Goal: Communication & Community: Ask a question

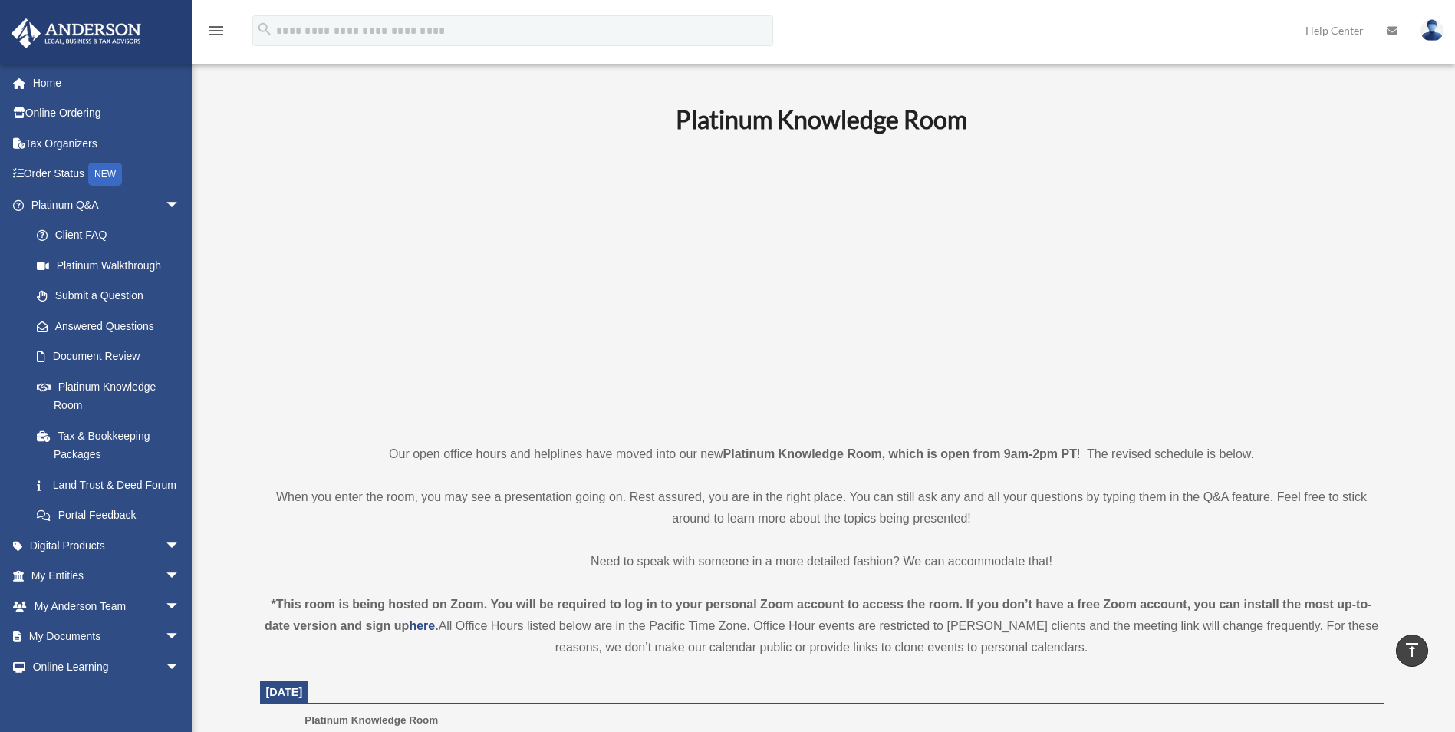
scroll to position [460, 0]
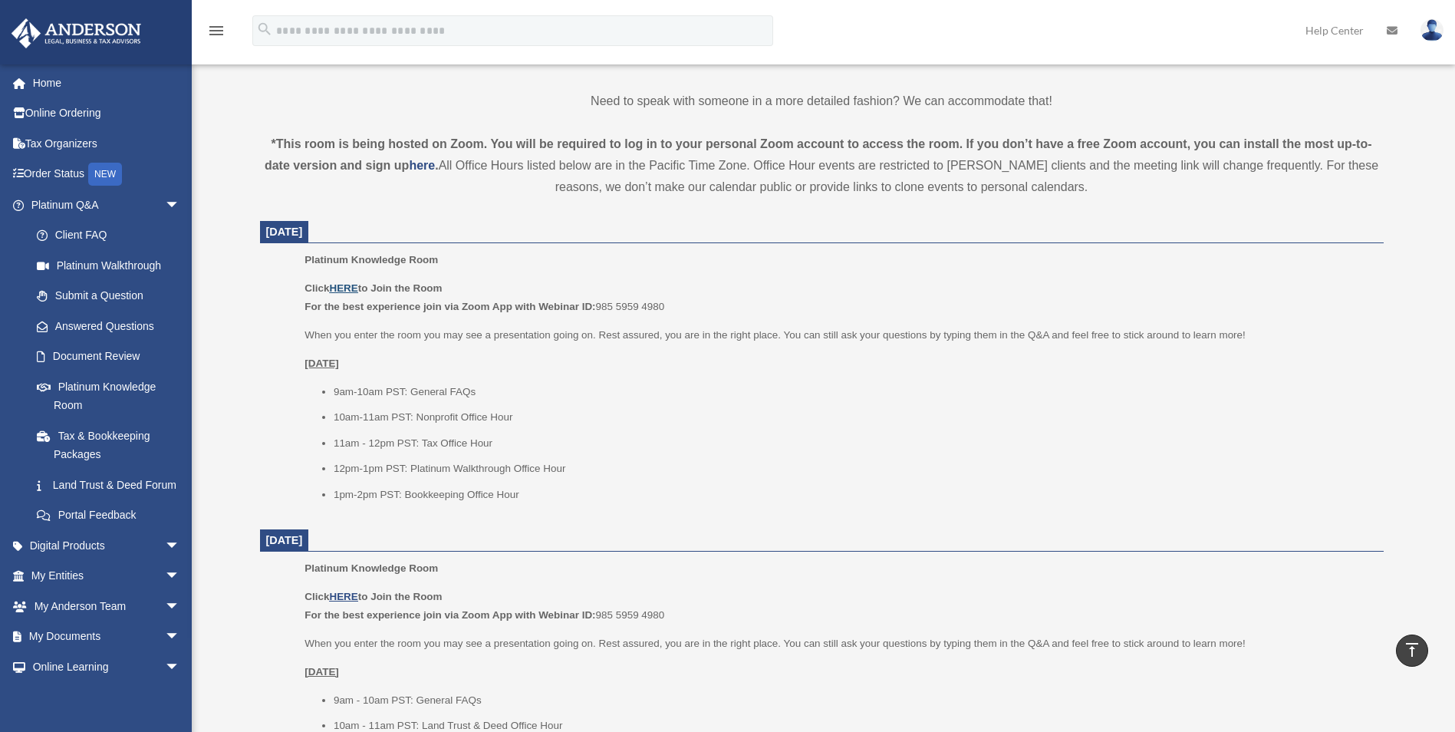
click at [352, 292] on u "HERE" at bounding box center [343, 288] width 28 height 12
click at [60, 305] on link "Submit a Question" at bounding box center [112, 296] width 182 height 31
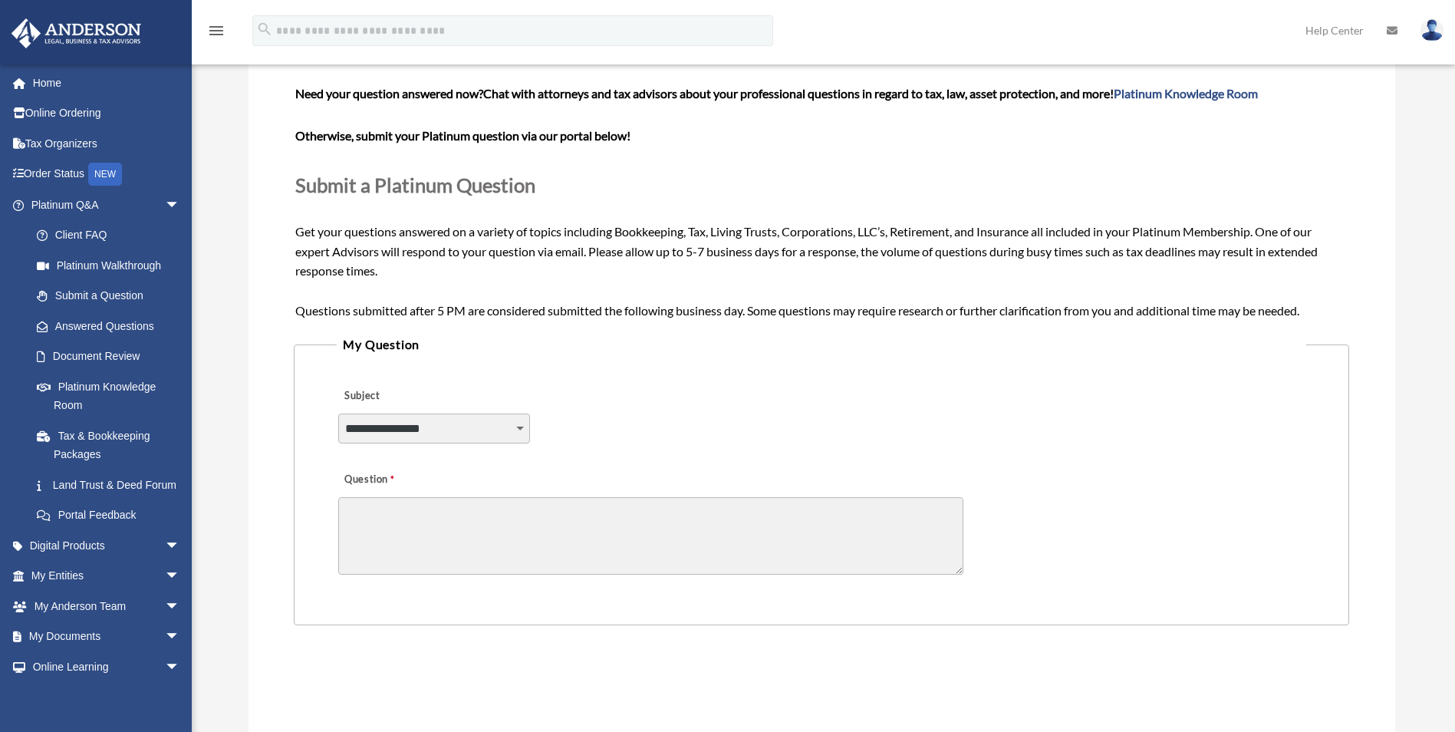
scroll to position [307, 0]
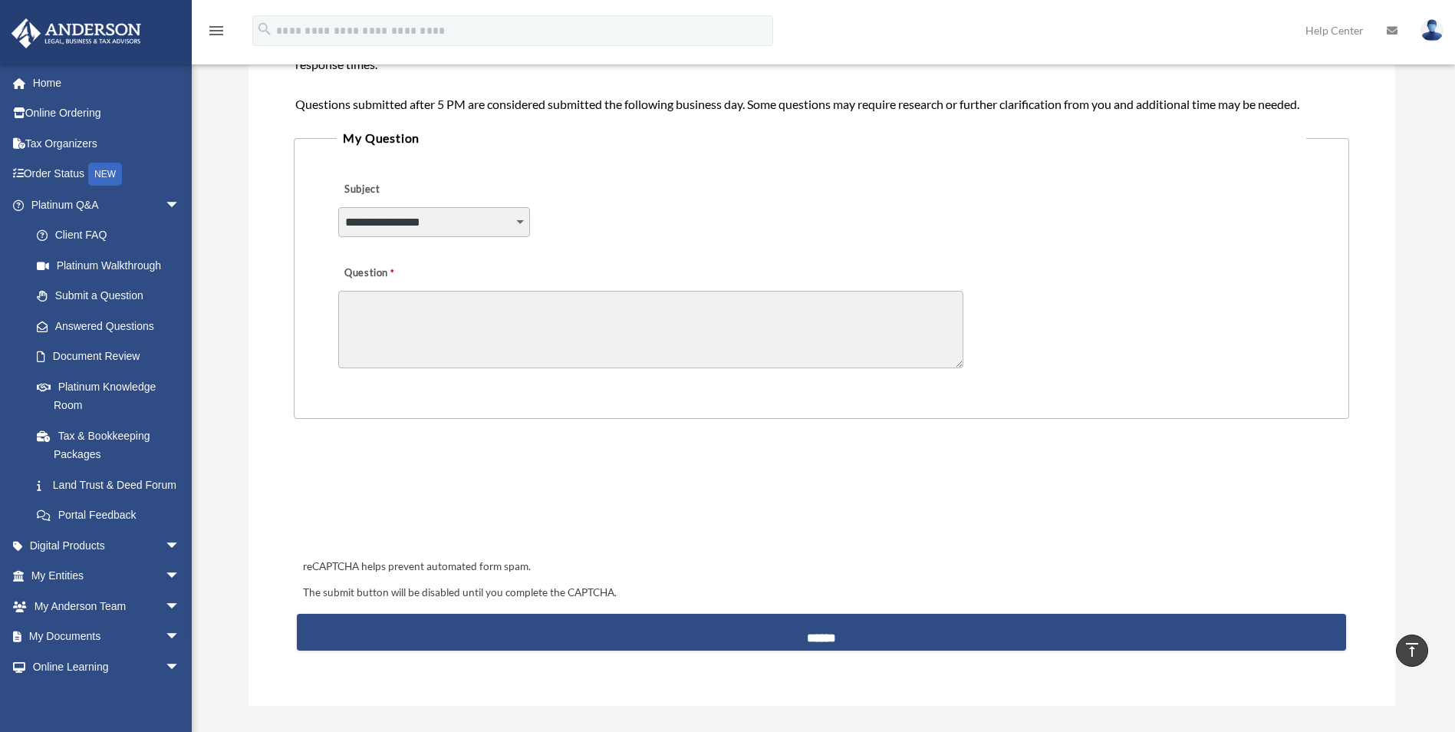
click at [520, 222] on select "**********" at bounding box center [434, 221] width 192 height 29
select select "******"
click at [338, 207] on select "**********" at bounding box center [434, 221] width 192 height 29
click at [441, 298] on textarea "Question" at bounding box center [650, 329] width 625 height 77
paste textarea "**********"
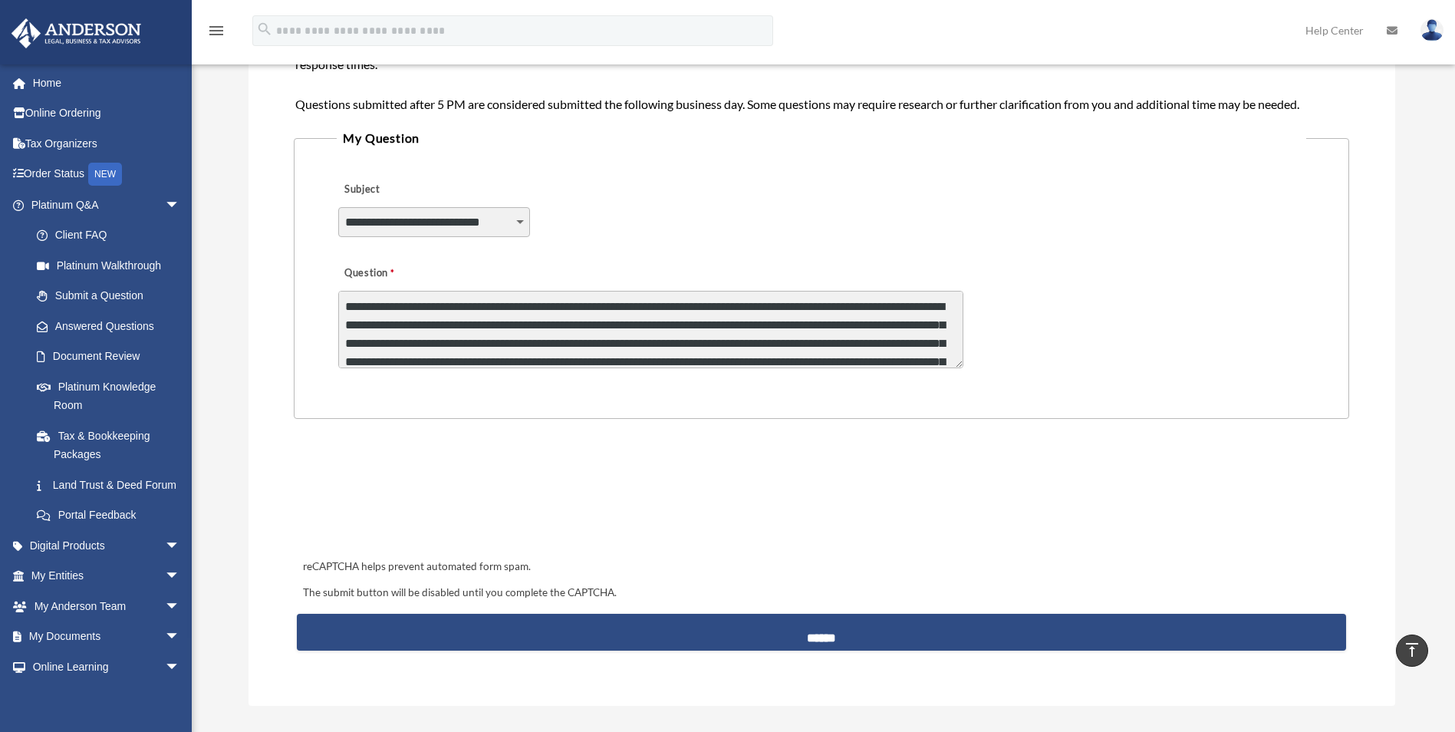
scroll to position [39, 0]
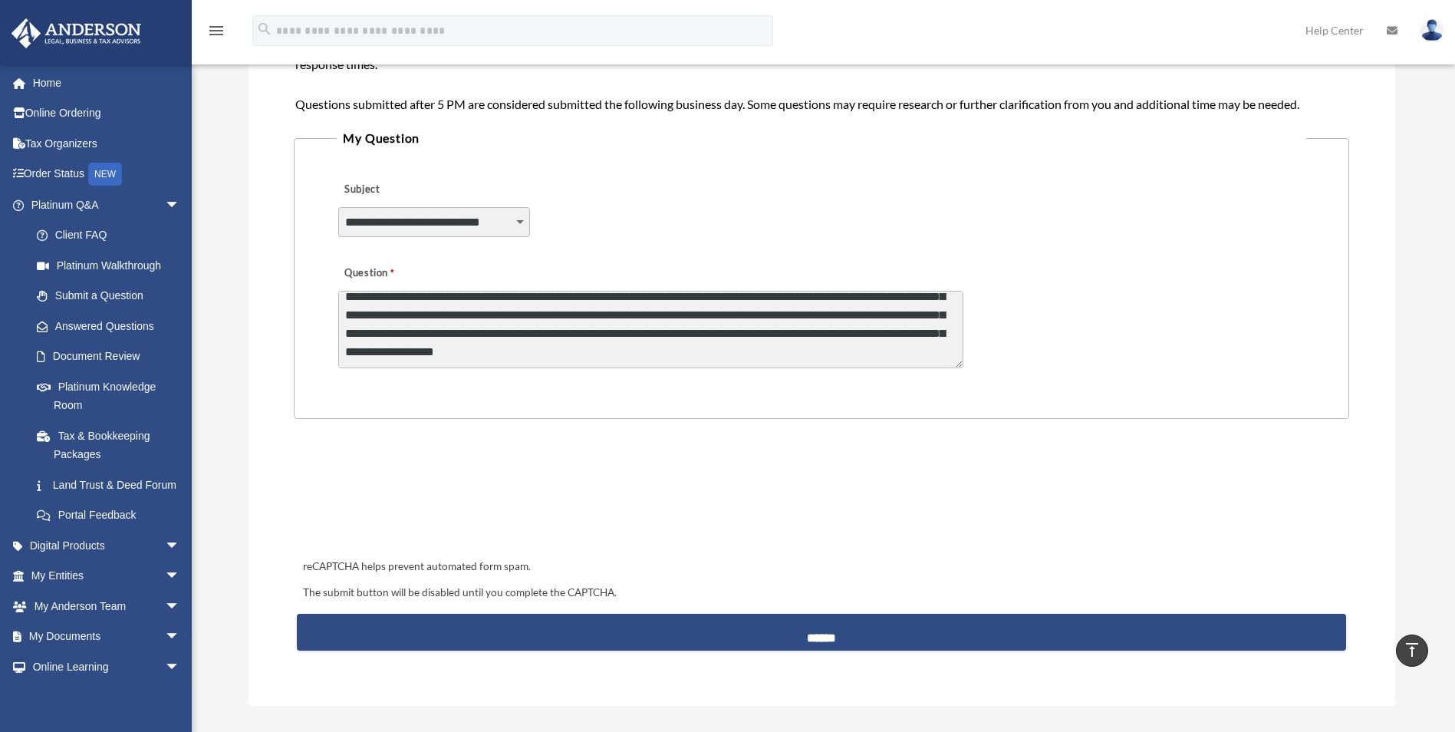
type textarea "**********"
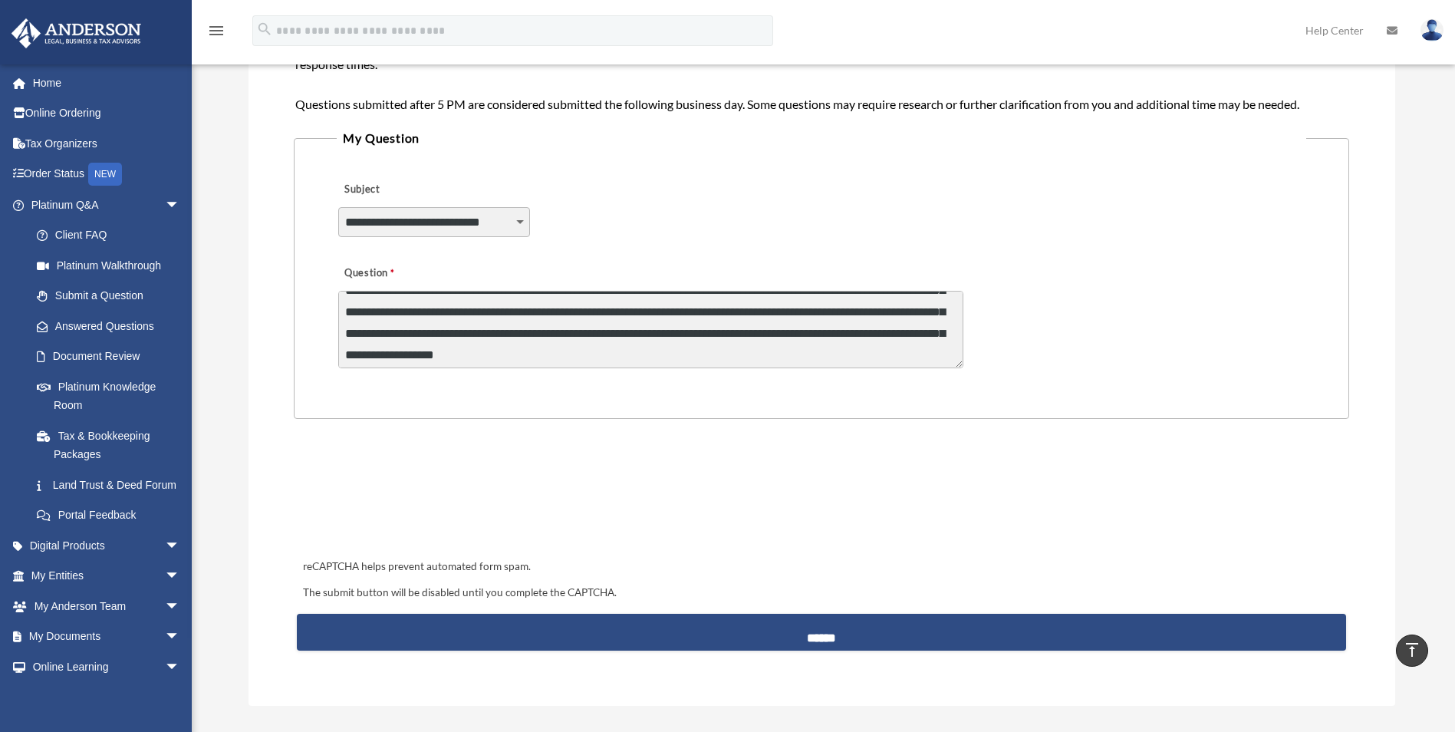
scroll to position [41, 0]
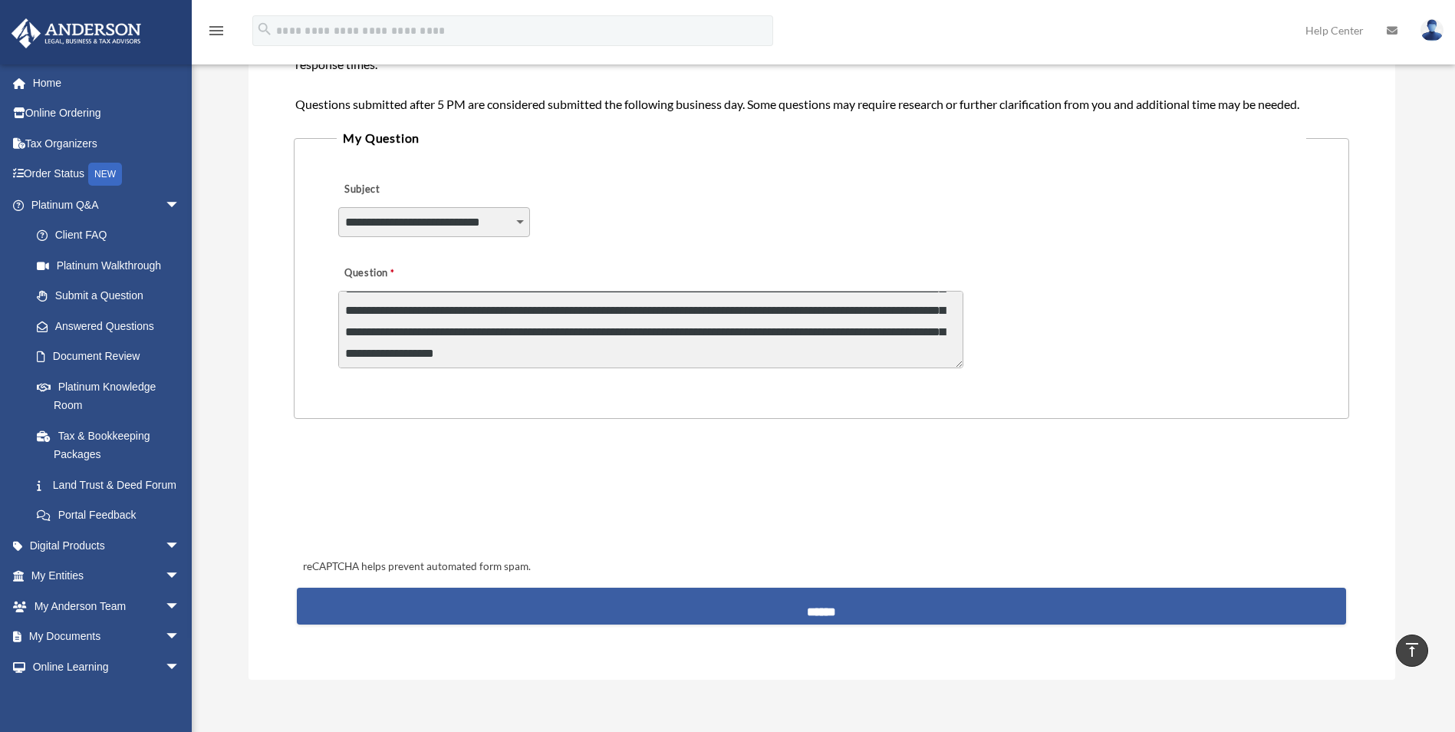
click at [817, 610] on input "******" at bounding box center [821, 606] width 1049 height 37
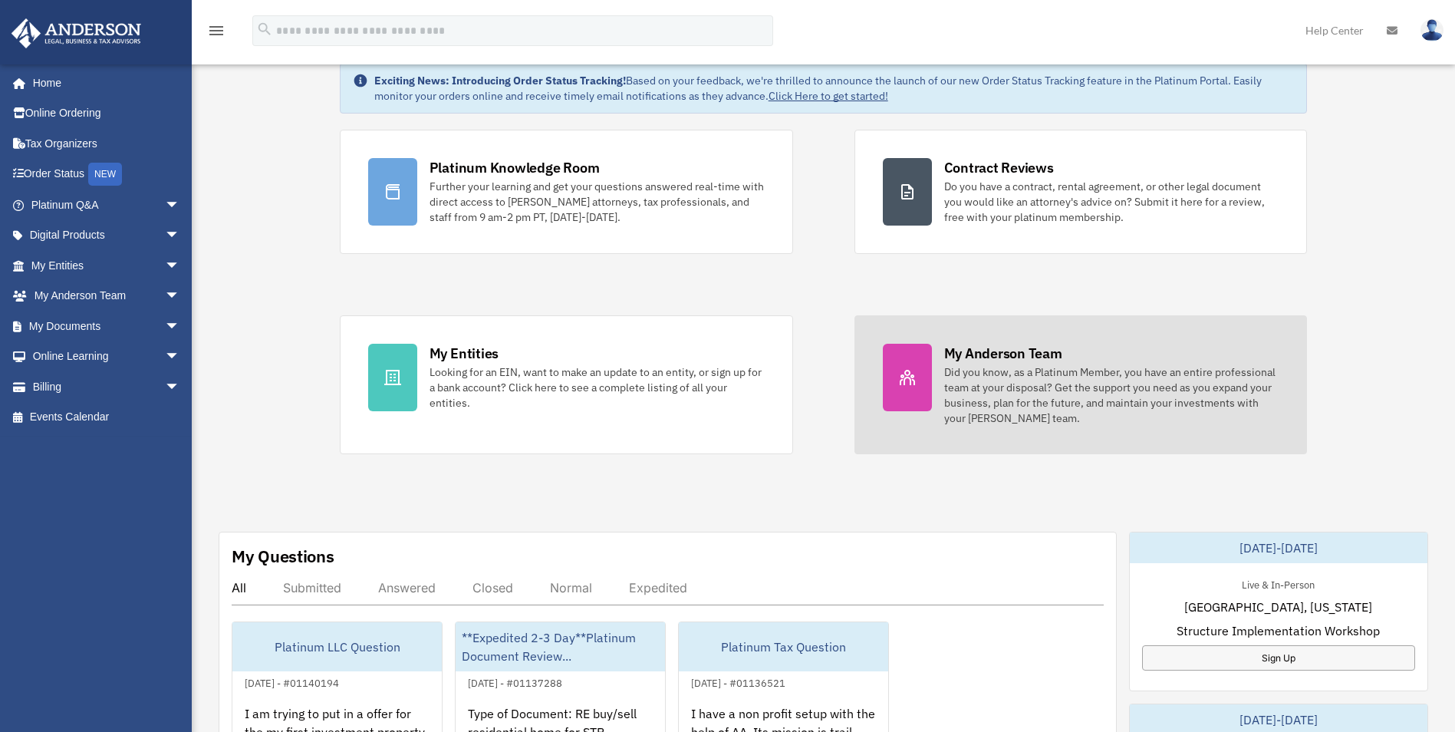
scroll to position [230, 0]
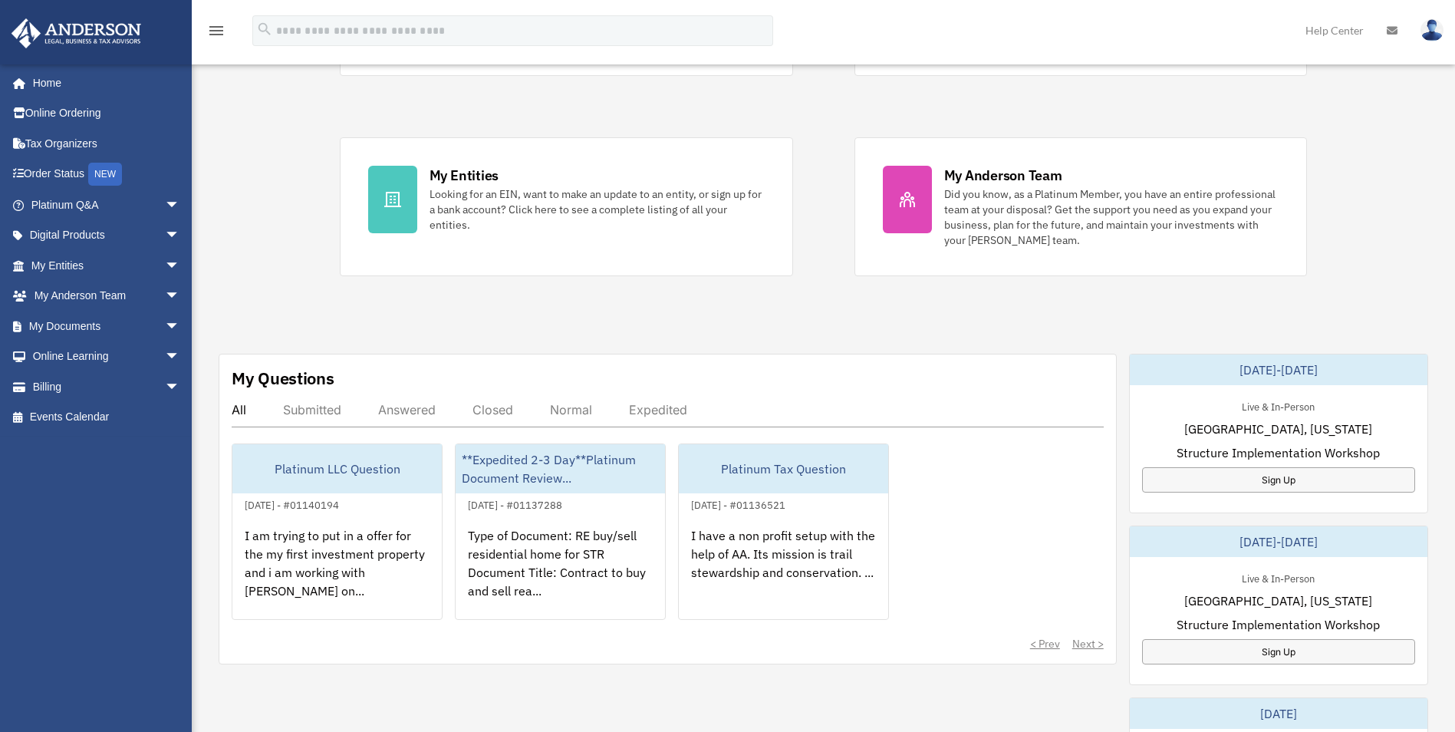
click at [322, 410] on div "Submitted" at bounding box center [312, 409] width 58 height 15
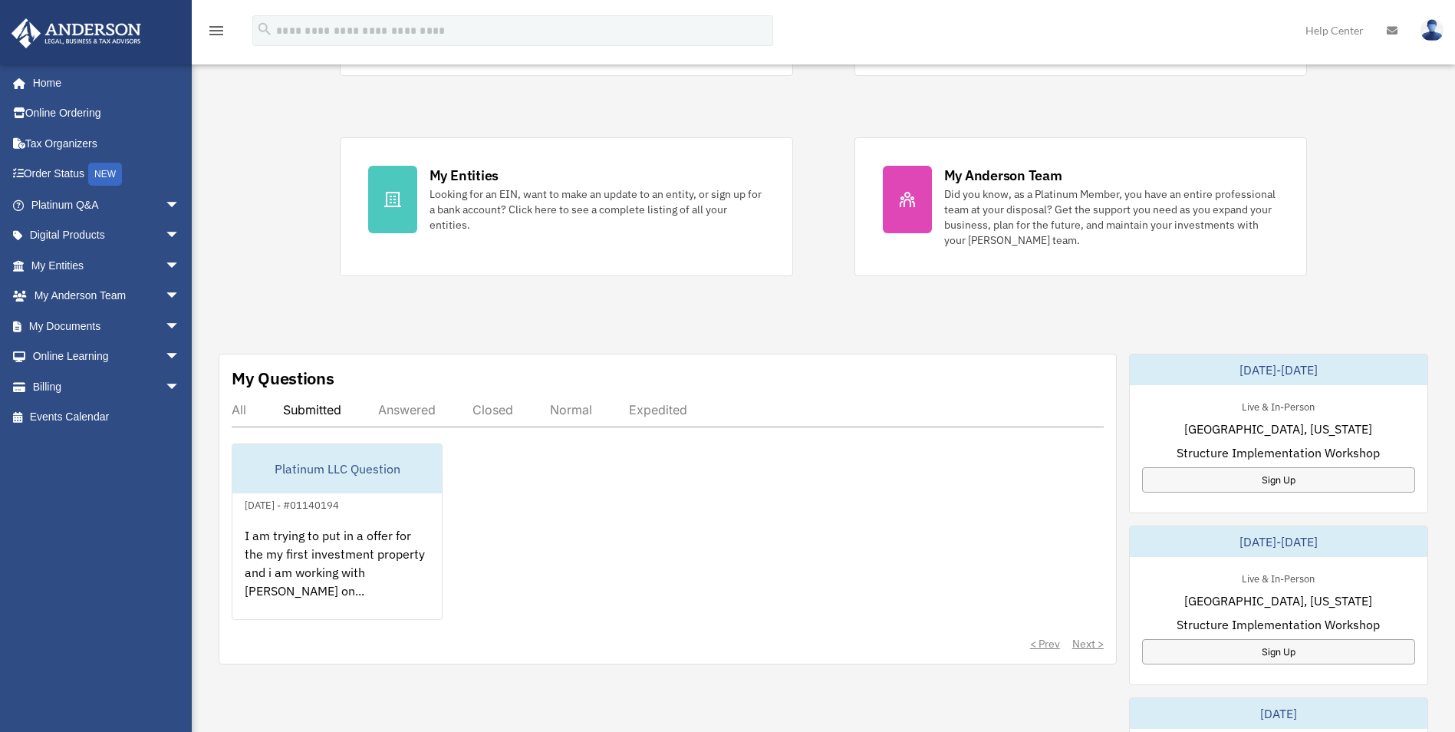
scroll to position [0, 0]
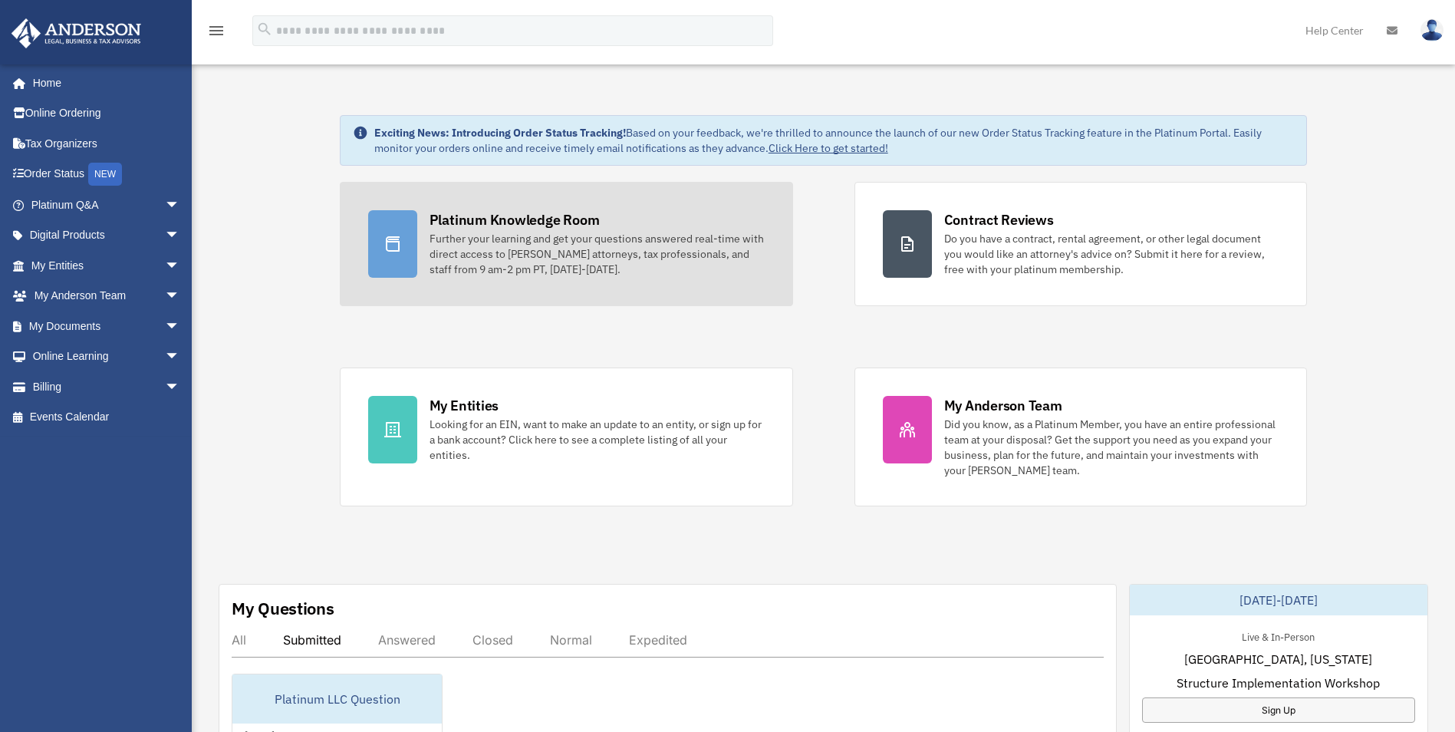
click at [578, 241] on div "Further your learning and get your questions answered real-time with direct acc…" at bounding box center [597, 254] width 335 height 46
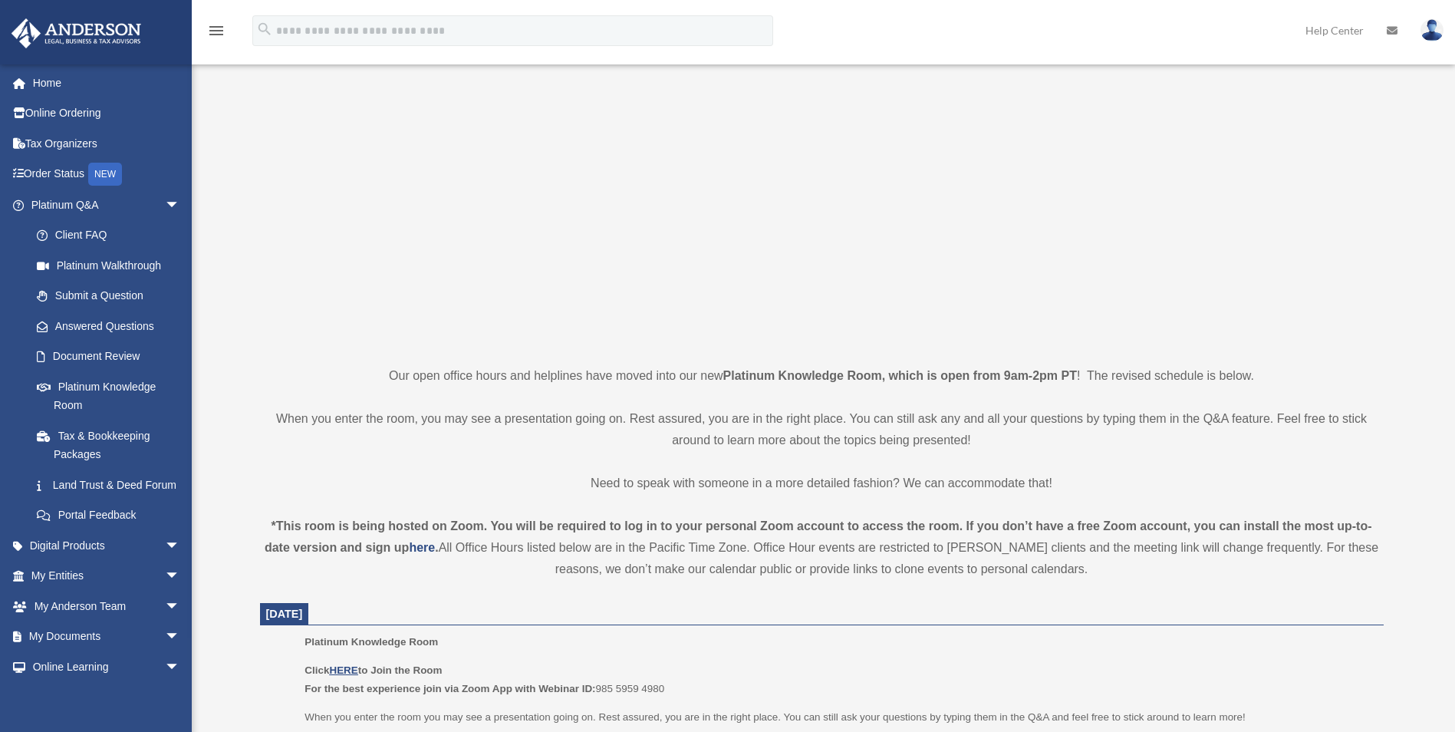
scroll to position [77, 0]
click at [108, 384] on link "Platinum Knowledge Room" at bounding box center [112, 395] width 182 height 49
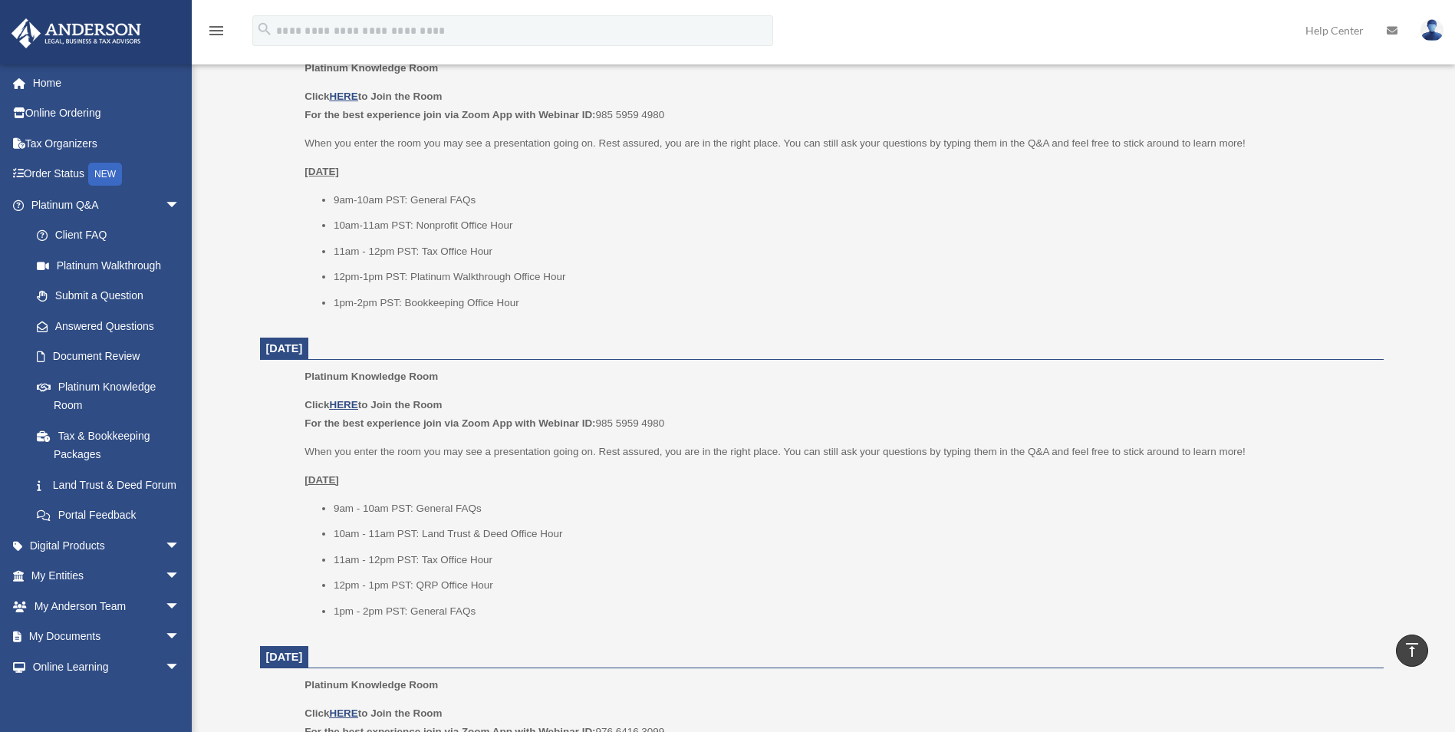
scroll to position [690, 0]
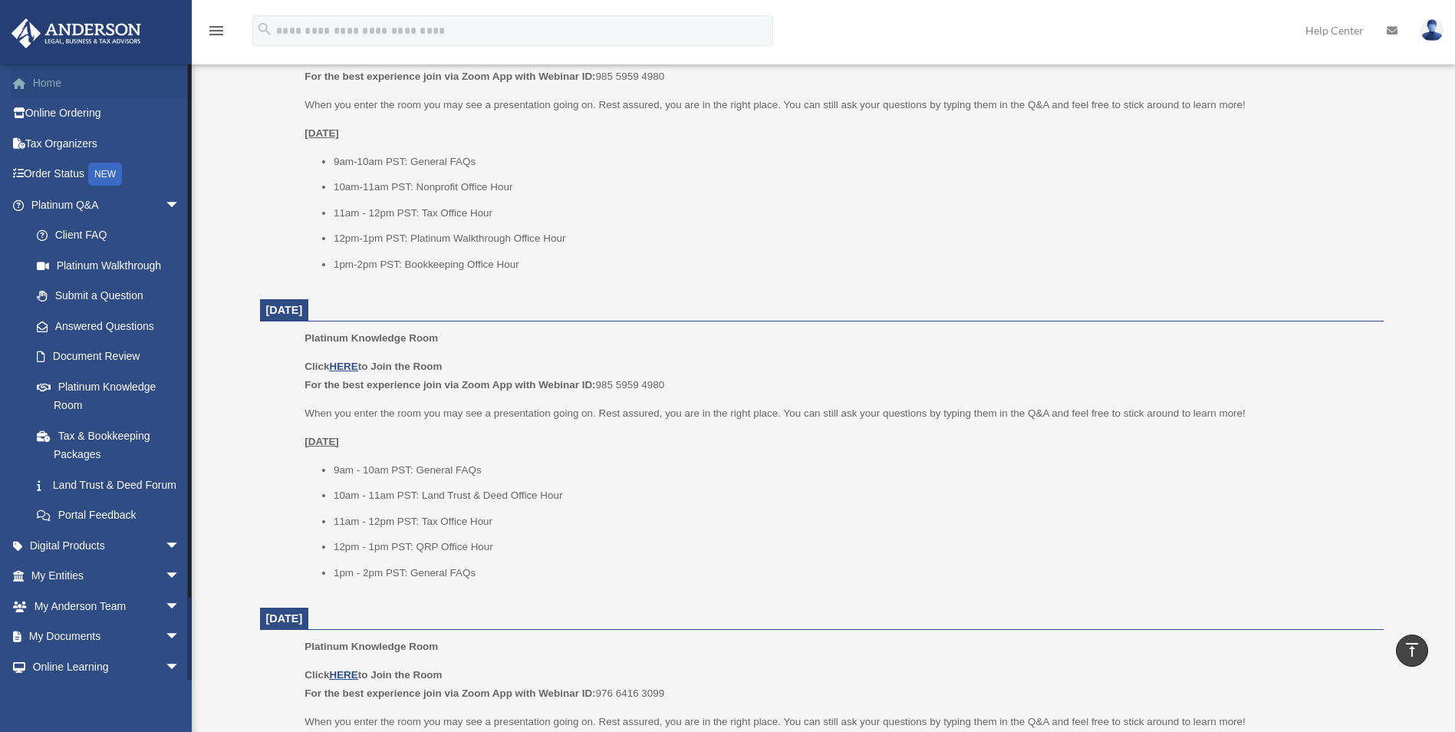
click at [55, 76] on link "Home" at bounding box center [107, 83] width 193 height 31
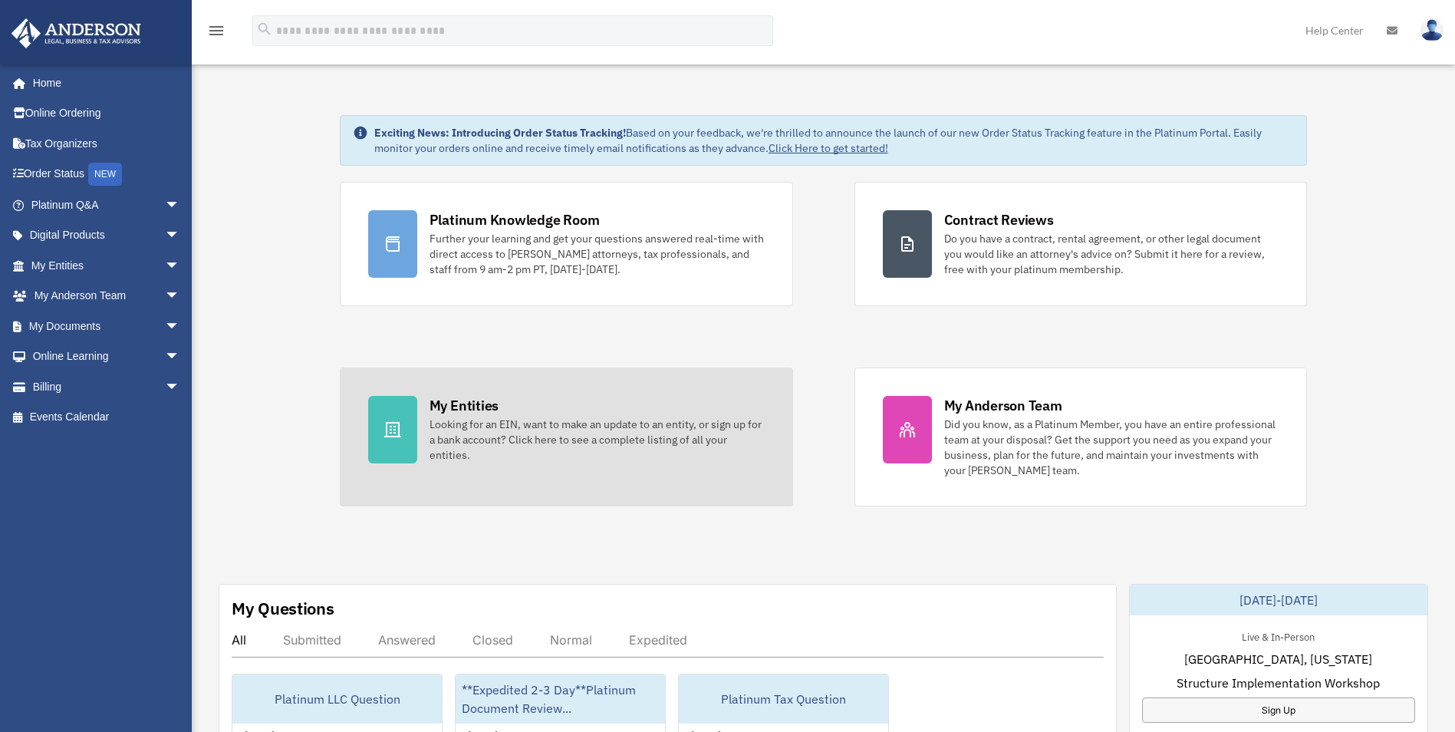
click at [462, 423] on div "Looking for an EIN, want to make an update to an entity, or sign up for a bank …" at bounding box center [597, 440] width 335 height 46
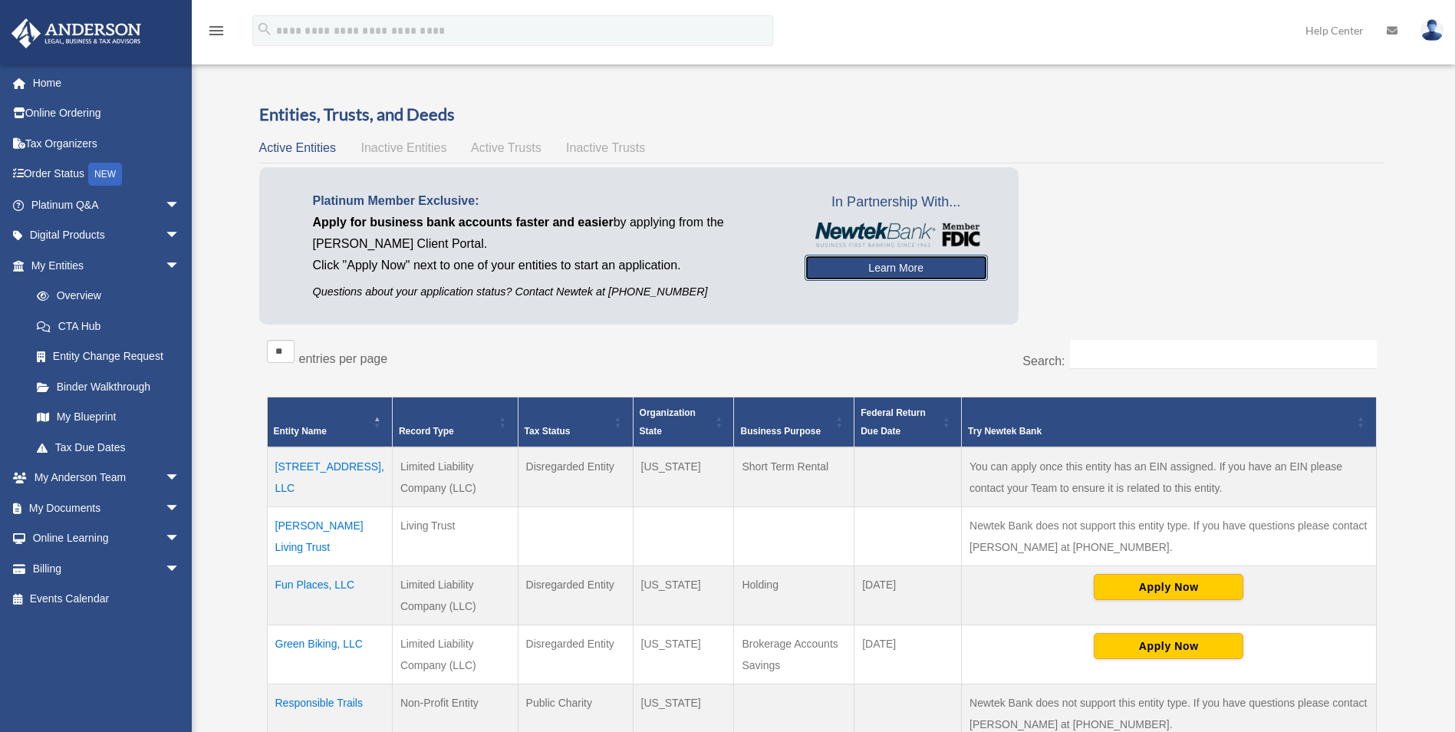
click at [864, 268] on link "Learn More" at bounding box center [896, 268] width 183 height 26
click at [306, 459] on td "[STREET_ADDRESS], LLC" at bounding box center [329, 477] width 125 height 60
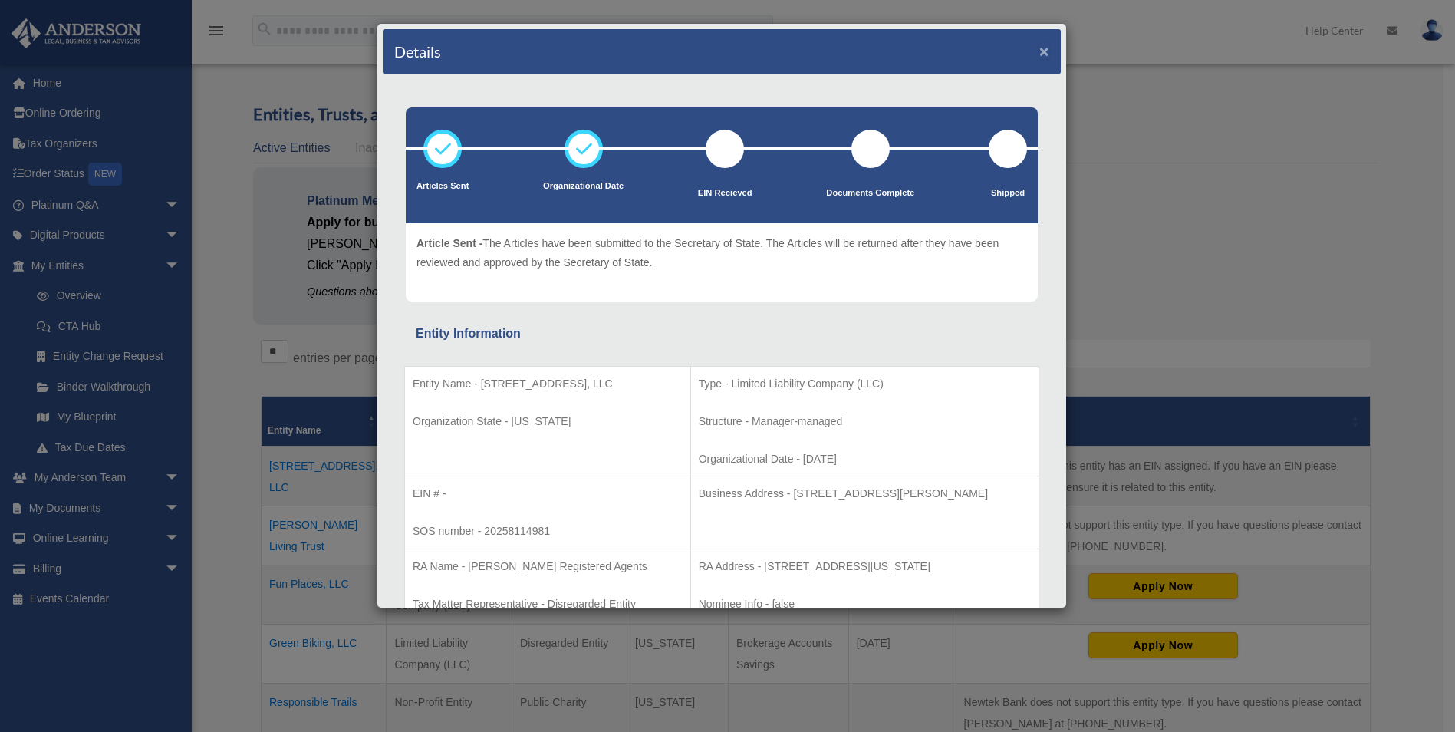
click at [1039, 54] on button "×" at bounding box center [1044, 51] width 10 height 16
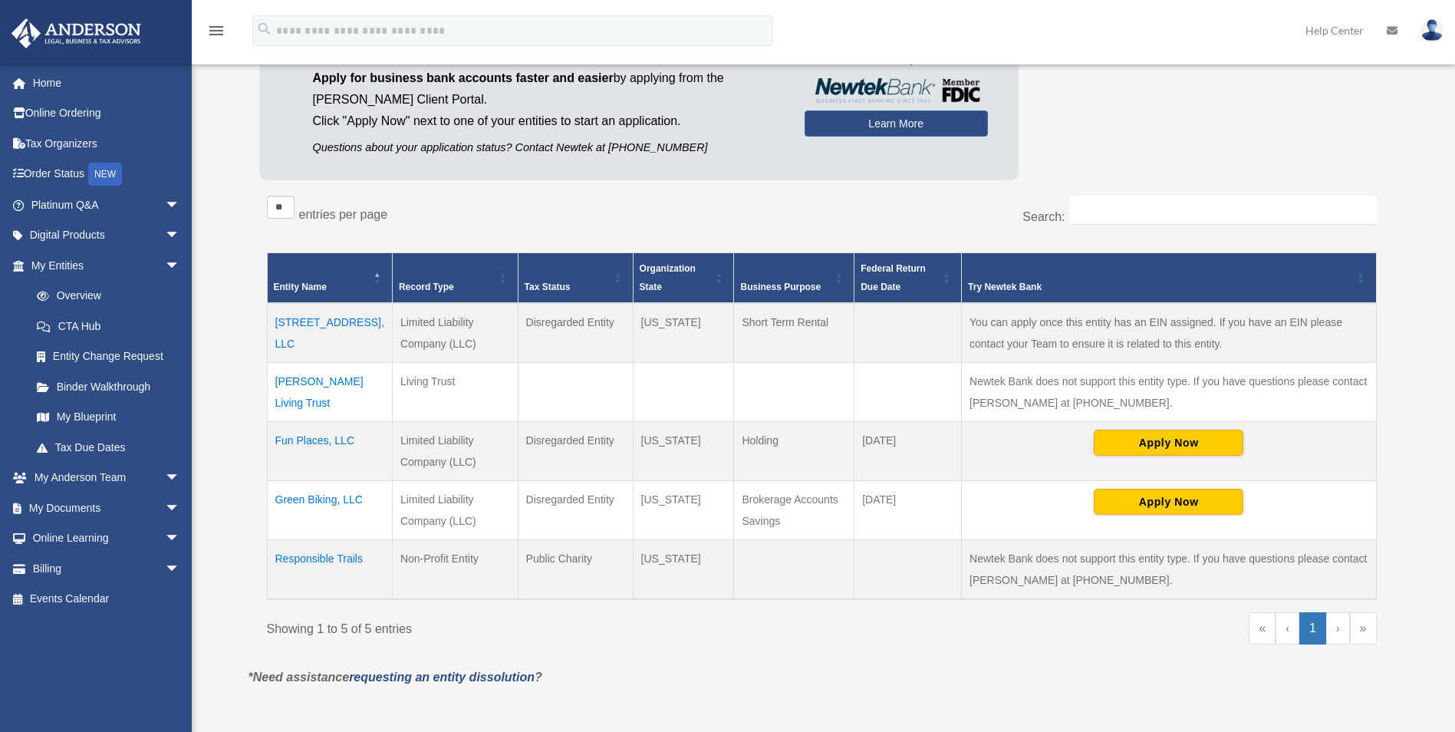
scroll to position [153, 0]
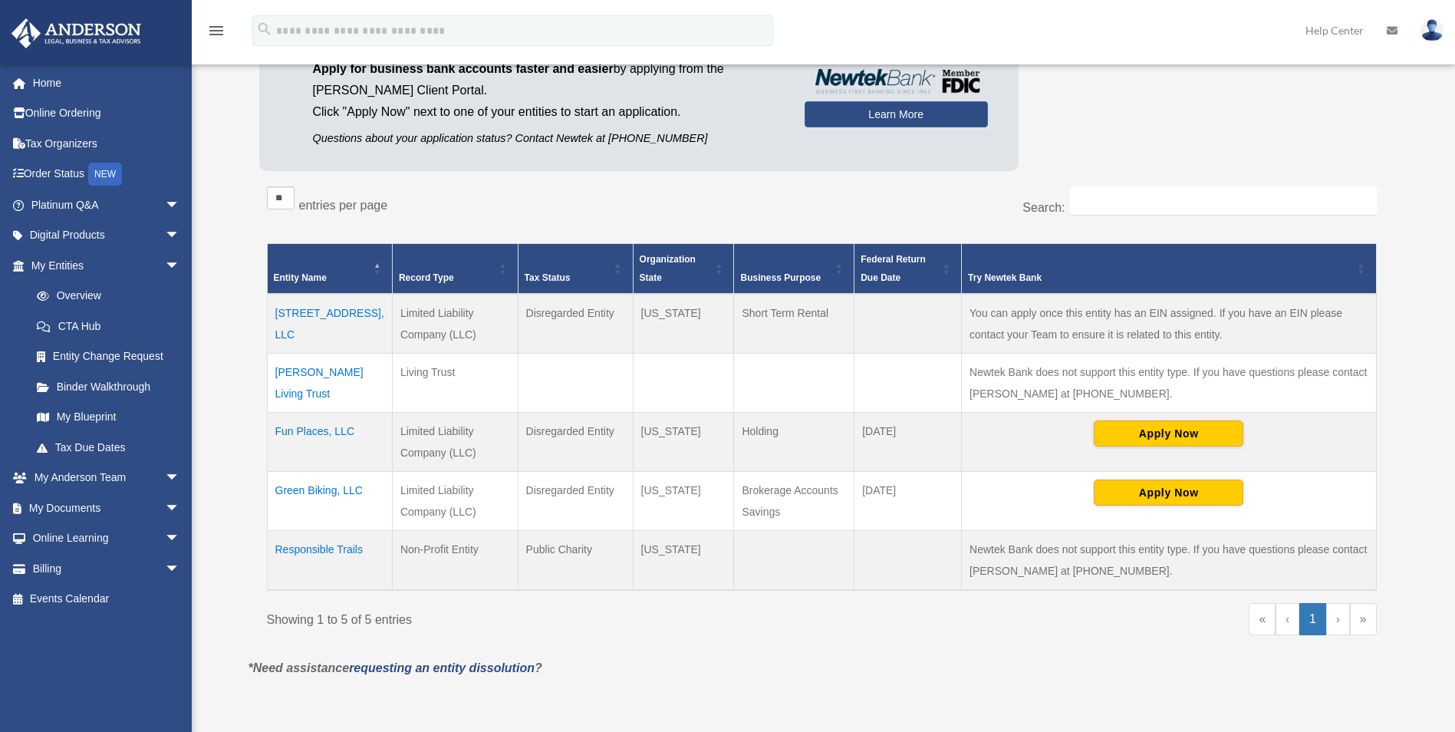
click at [315, 432] on td "Fun Places, LLC" at bounding box center [329, 441] width 125 height 59
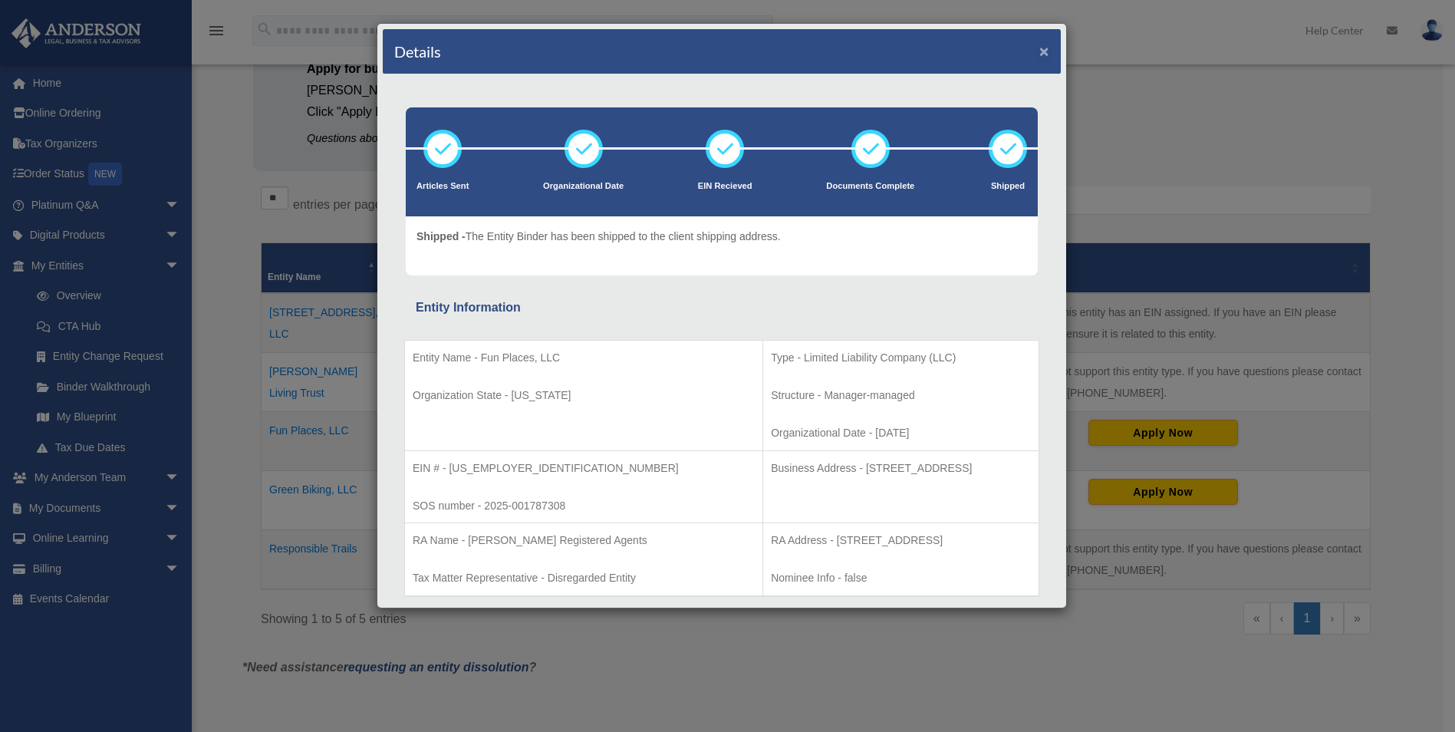
click at [1039, 45] on button "×" at bounding box center [1044, 51] width 10 height 16
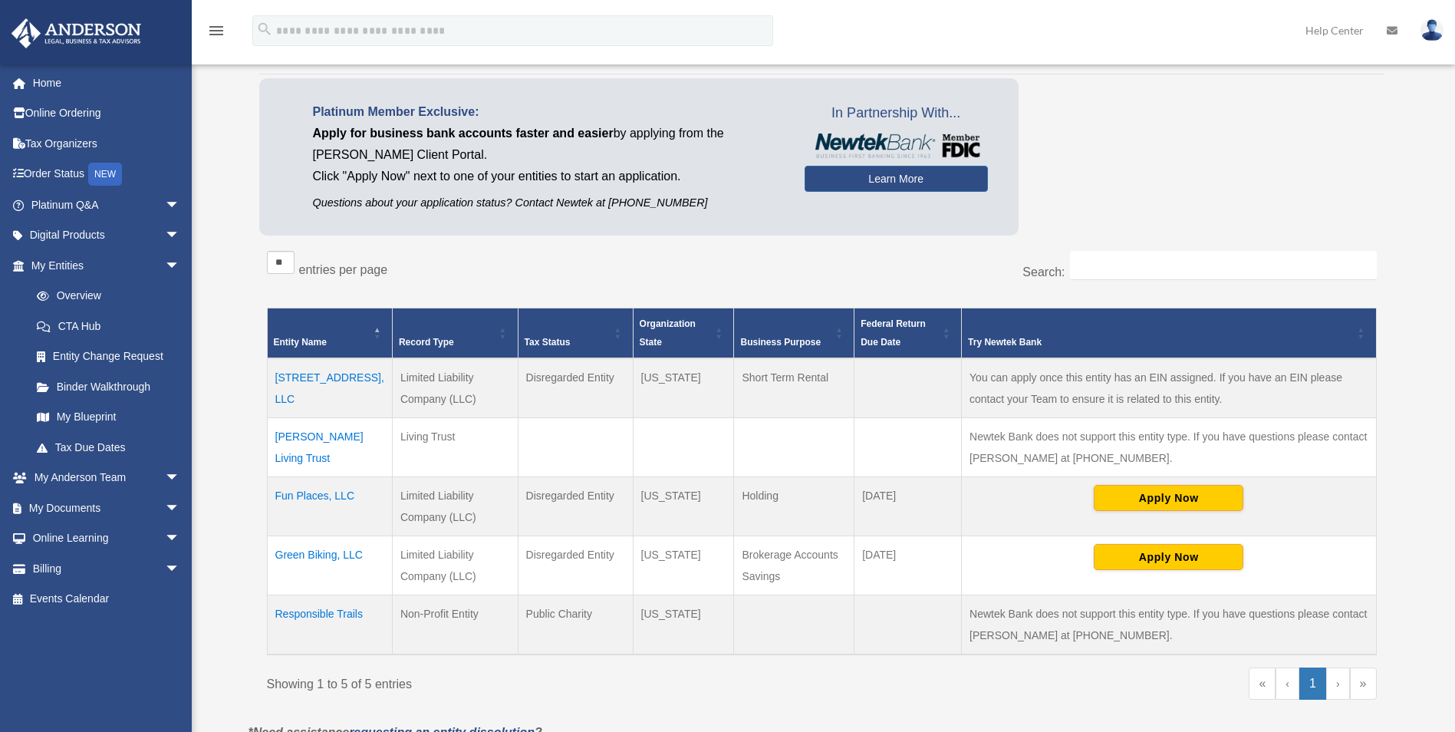
scroll to position [0, 0]
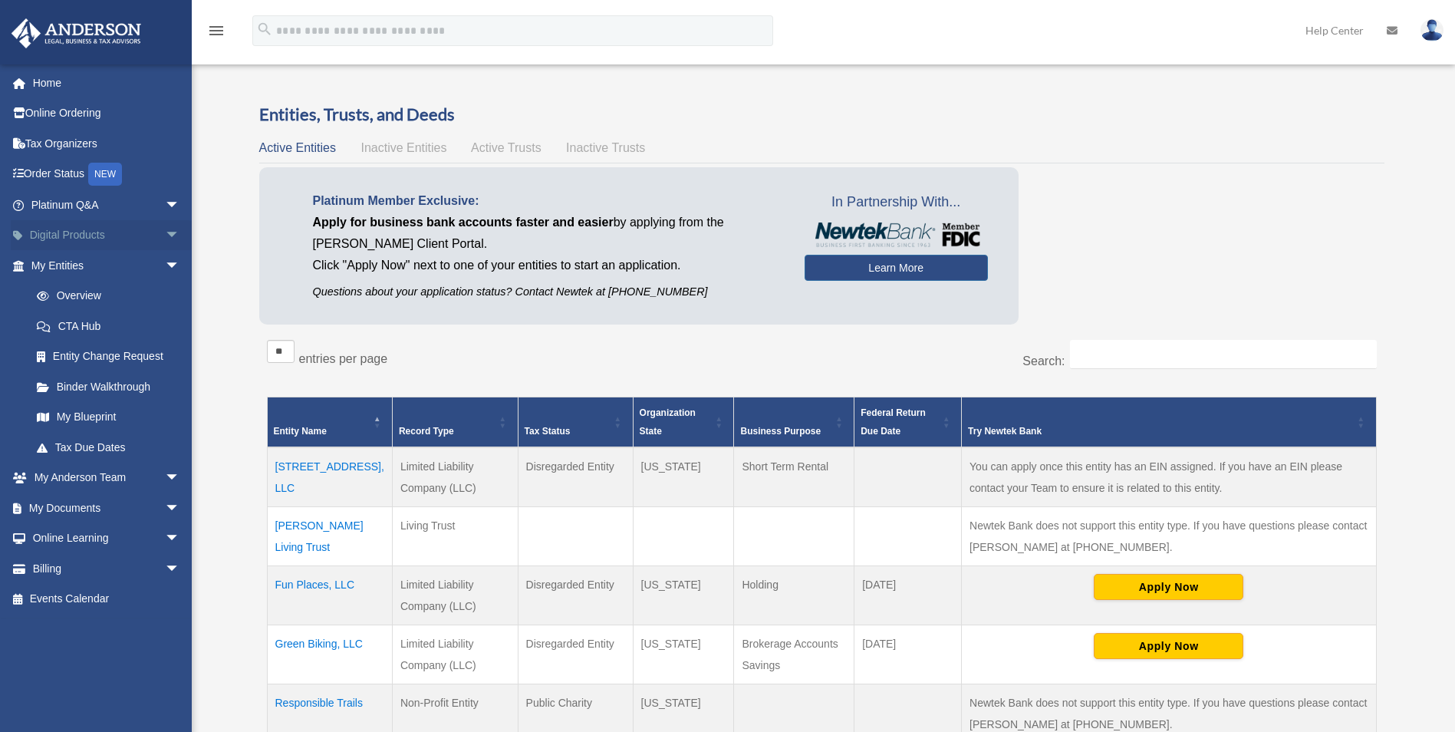
click at [87, 232] on link "Digital Products arrow_drop_down" at bounding box center [107, 235] width 193 height 31
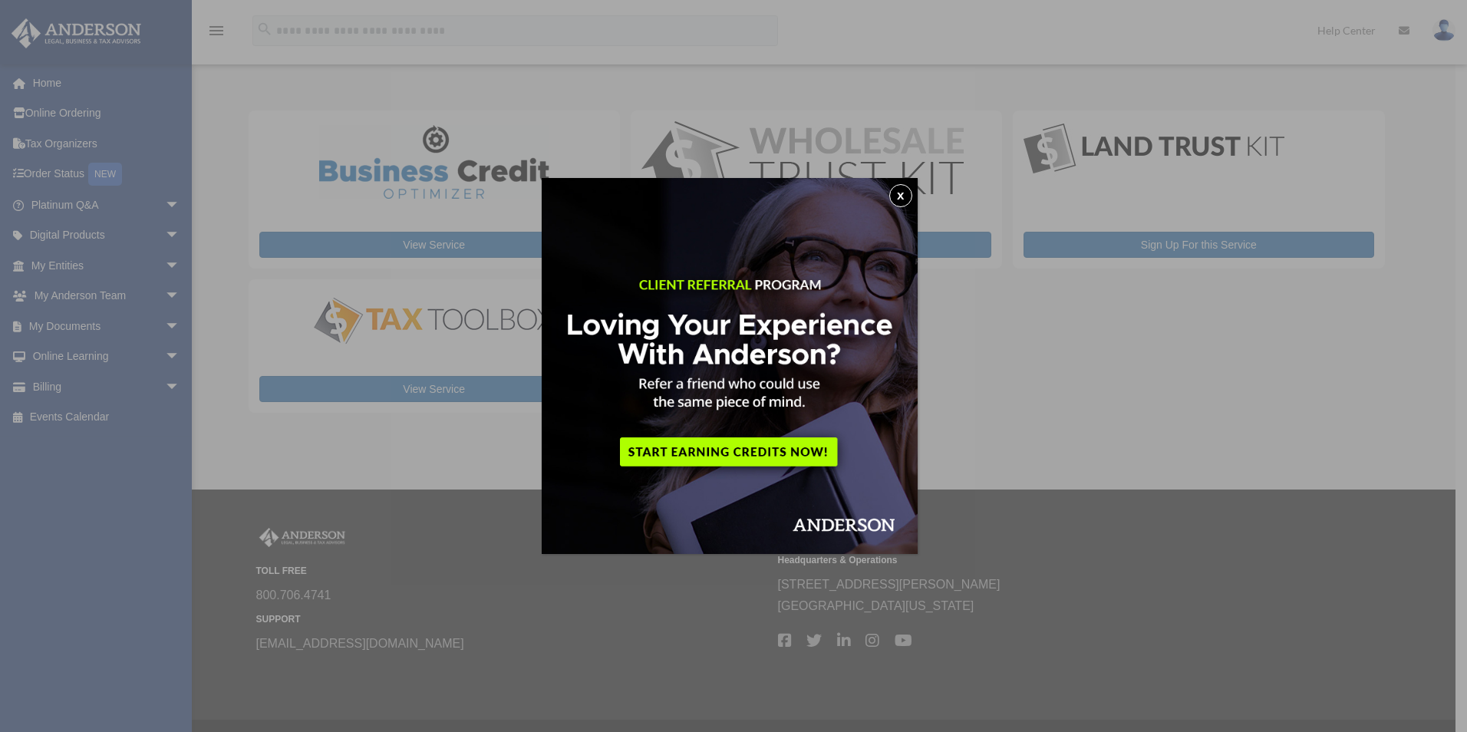
click at [901, 197] on button "x" at bounding box center [900, 195] width 23 height 23
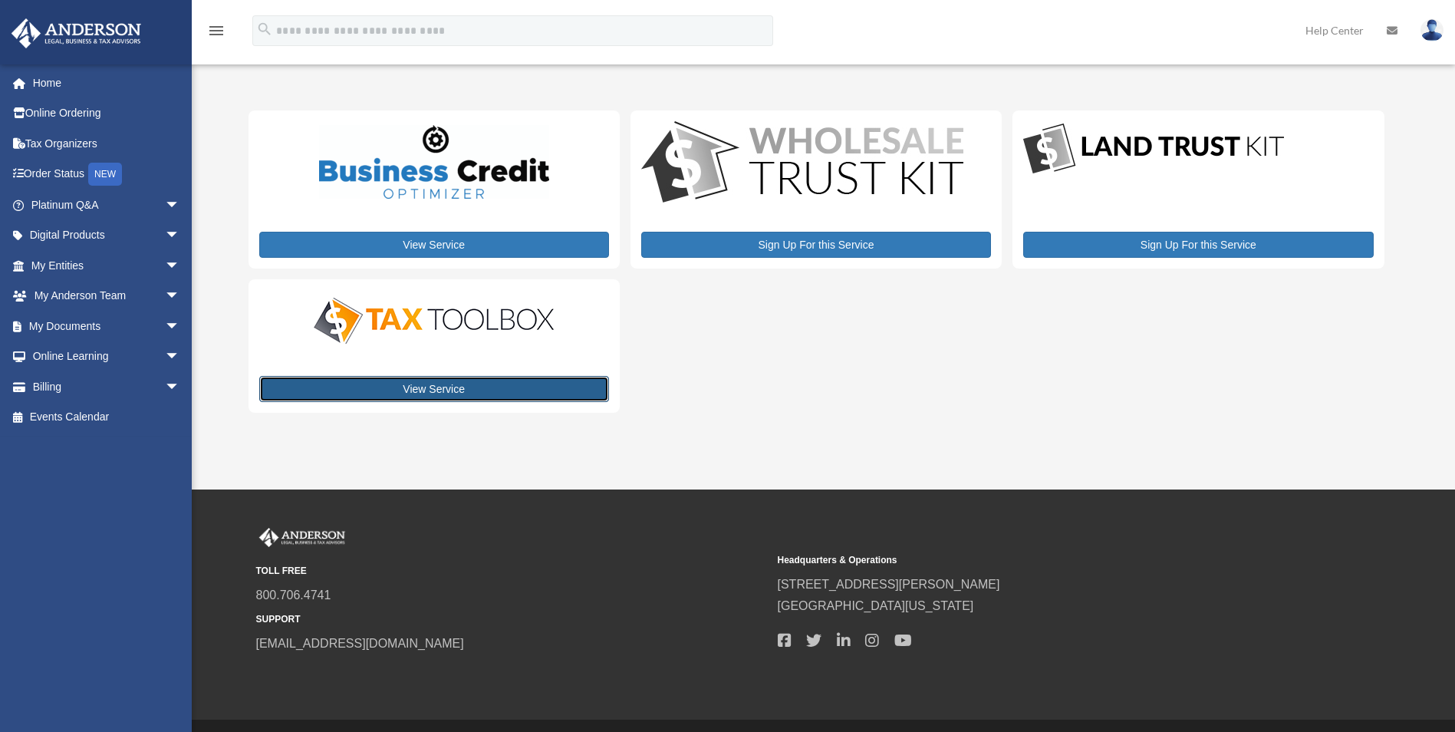
click at [434, 387] on link "View Service" at bounding box center [434, 389] width 350 height 26
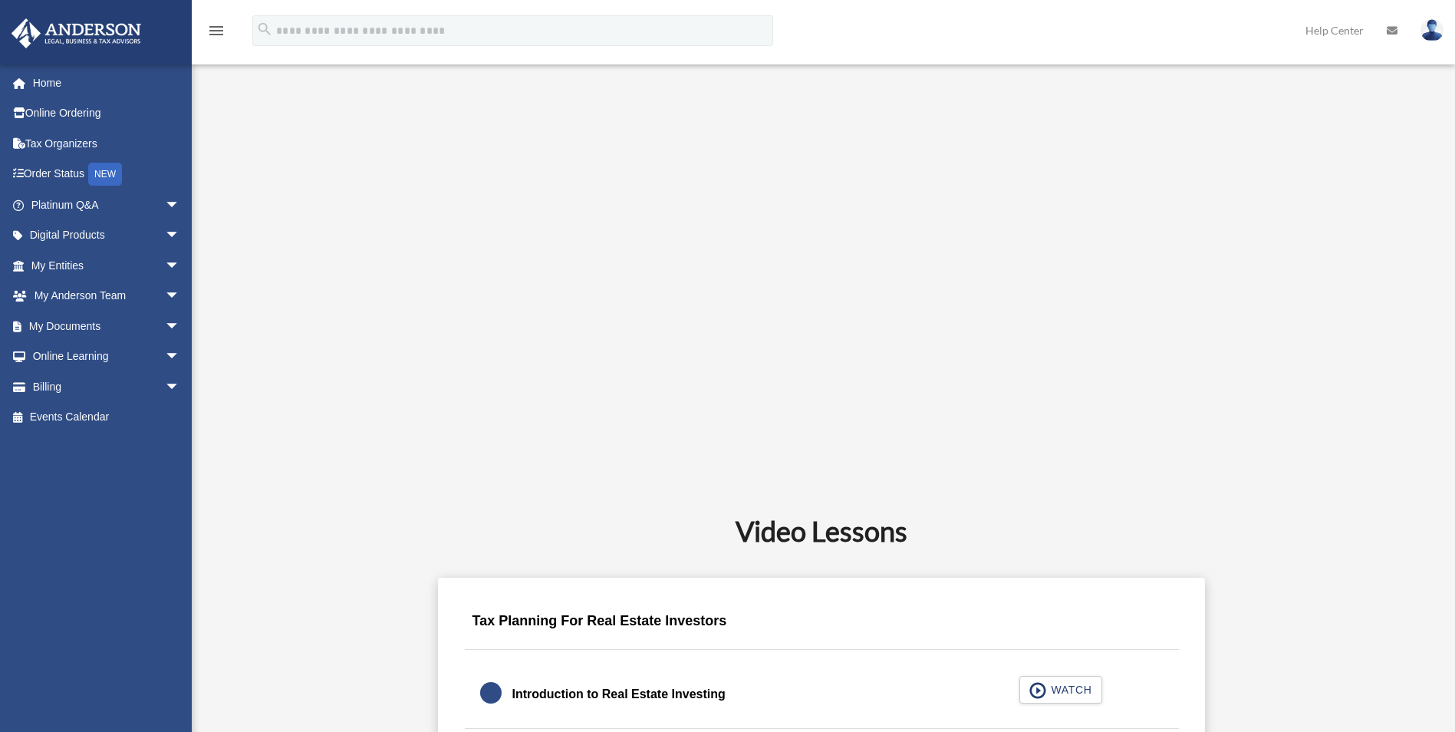
scroll to position [460, 0]
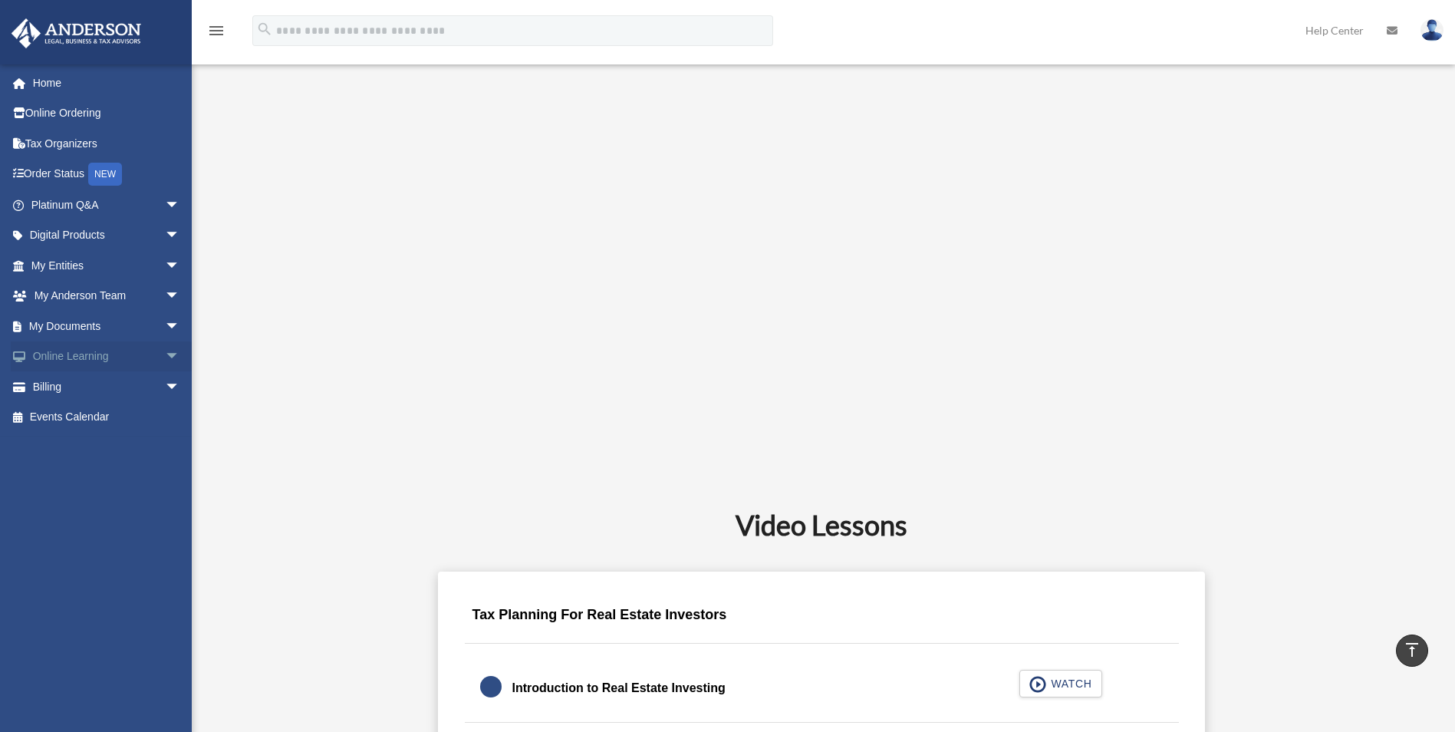
click at [100, 356] on link "Online Learning arrow_drop_down" at bounding box center [107, 356] width 193 height 31
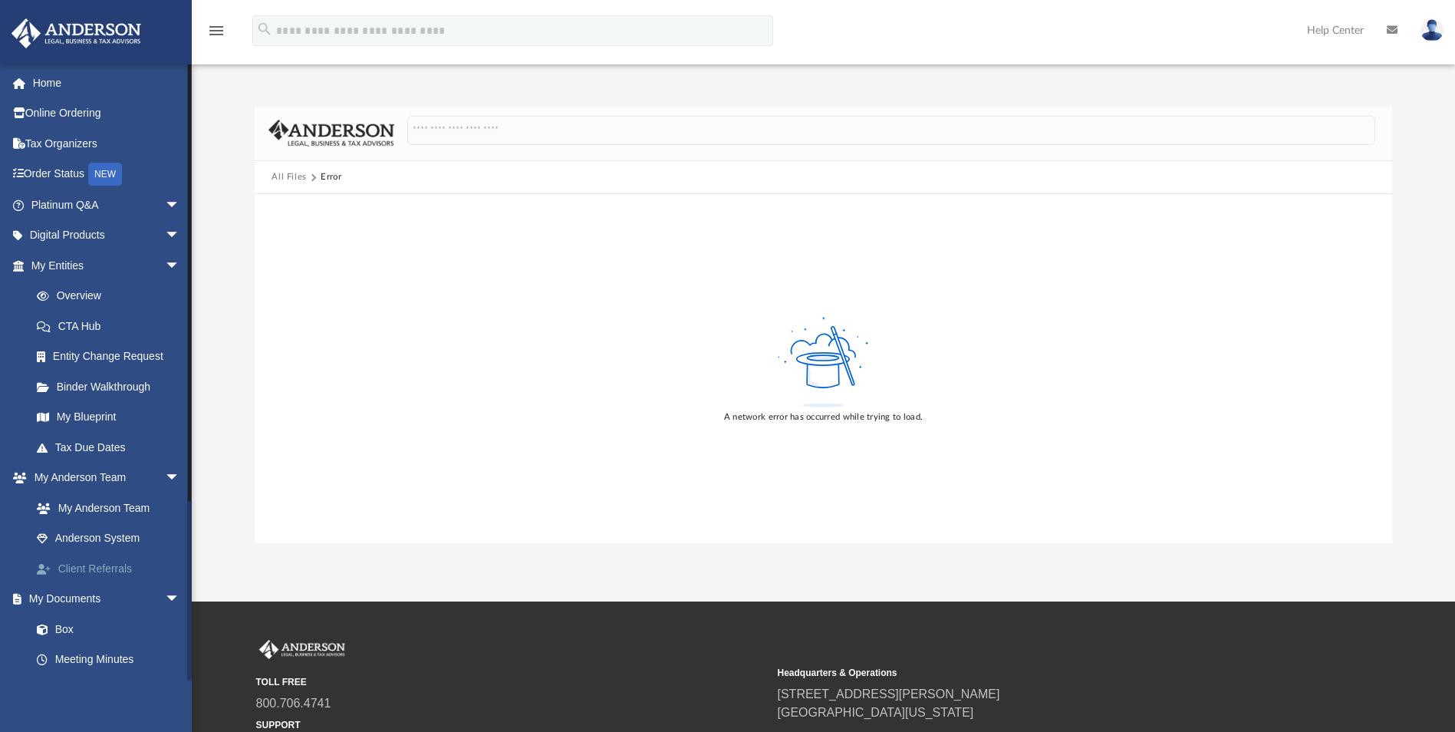
click at [84, 563] on link "Client Referrals" at bounding box center [112, 568] width 182 height 31
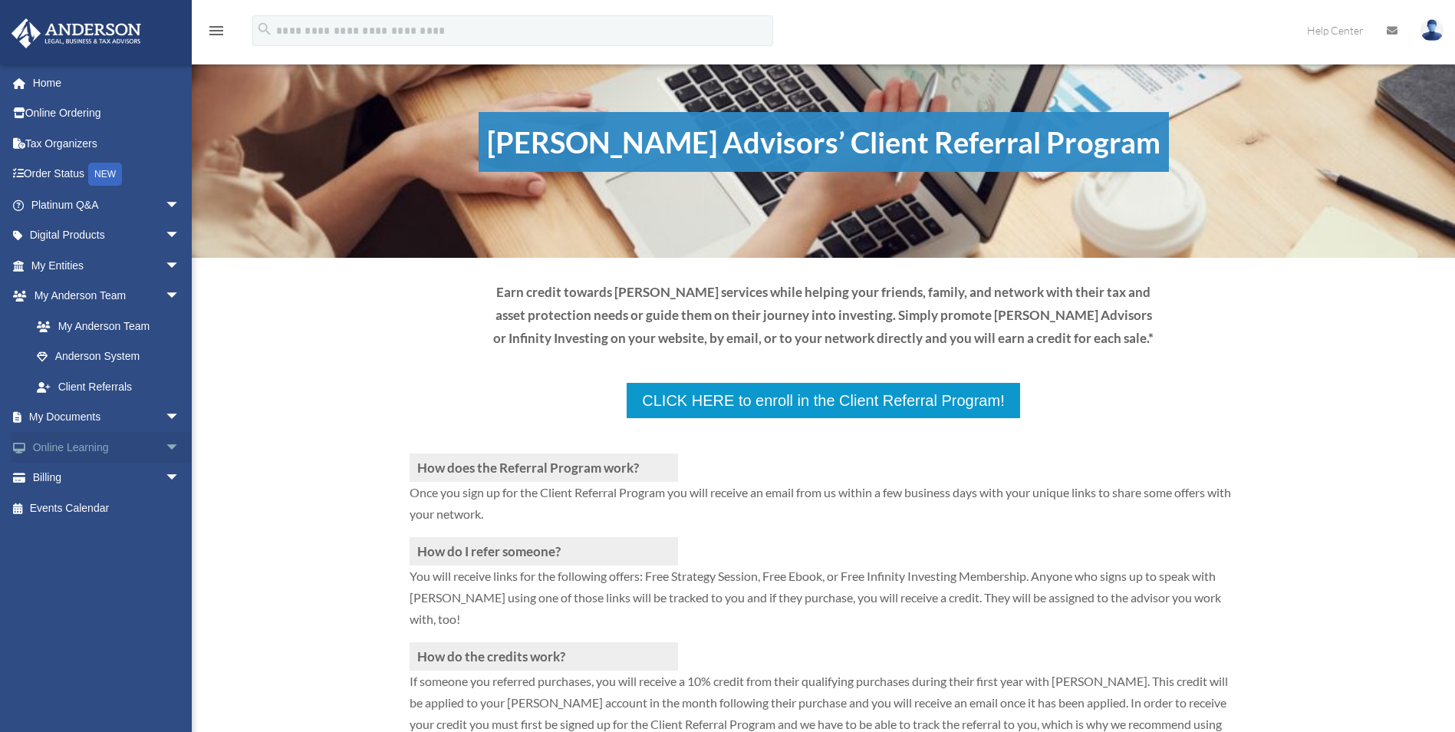
click at [60, 449] on link "Online Learning arrow_drop_down" at bounding box center [107, 447] width 193 height 31
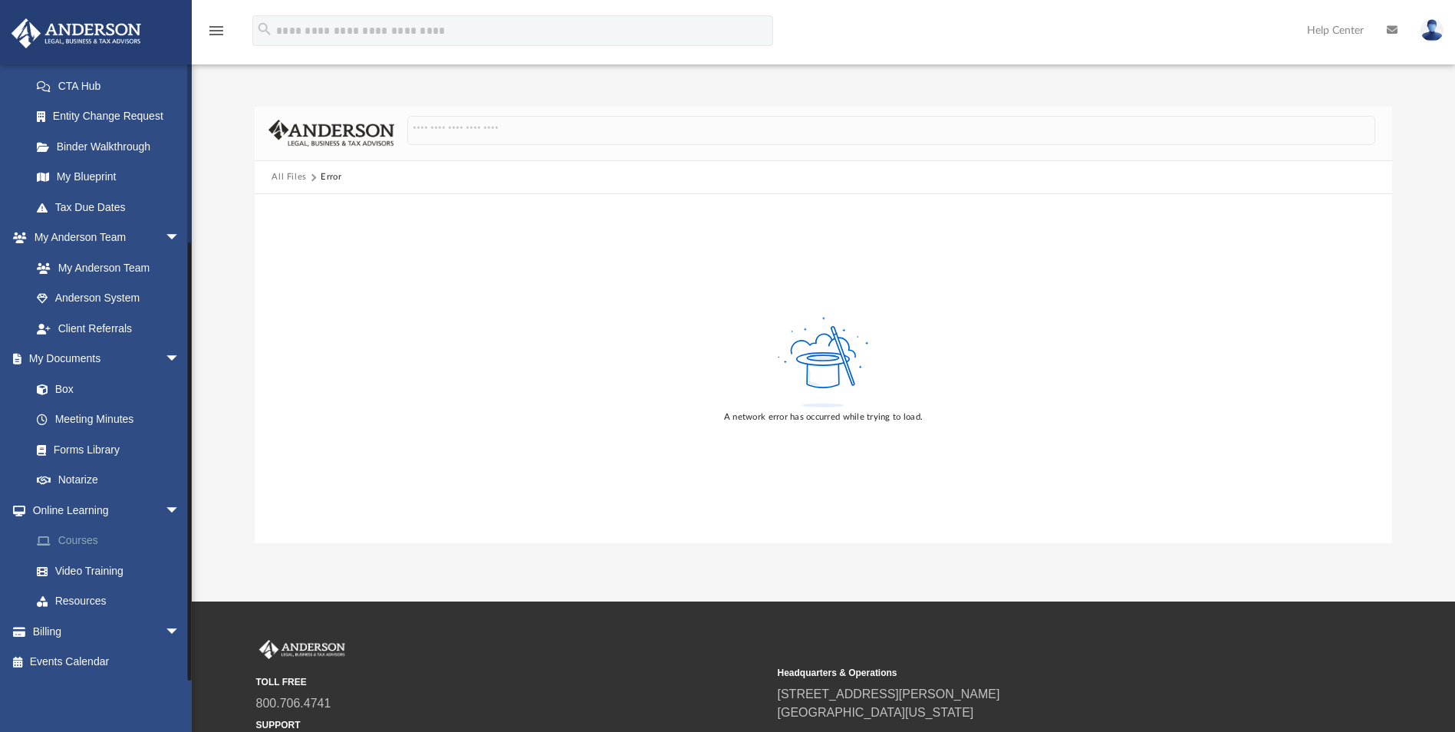
scroll to position [77, 0]
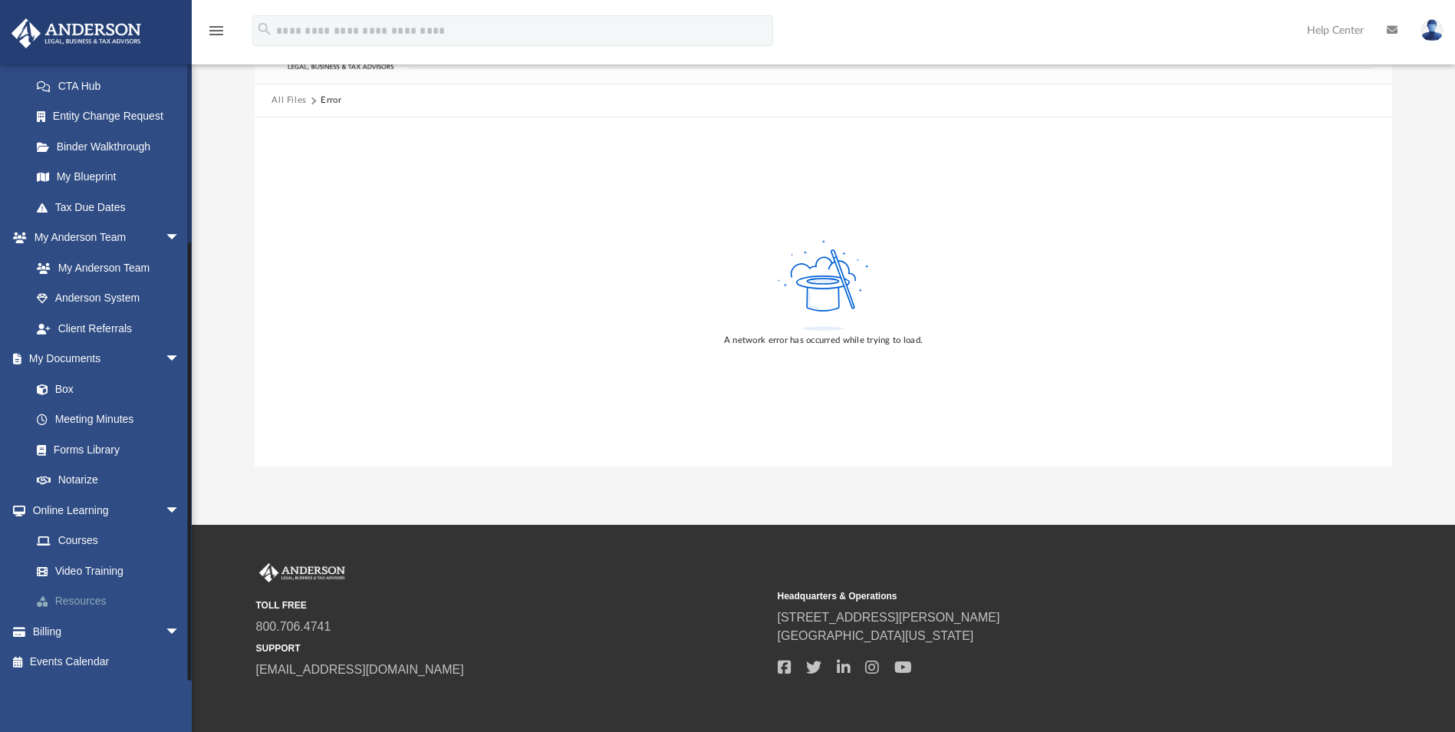
click at [71, 607] on link "Resources" at bounding box center [112, 601] width 182 height 31
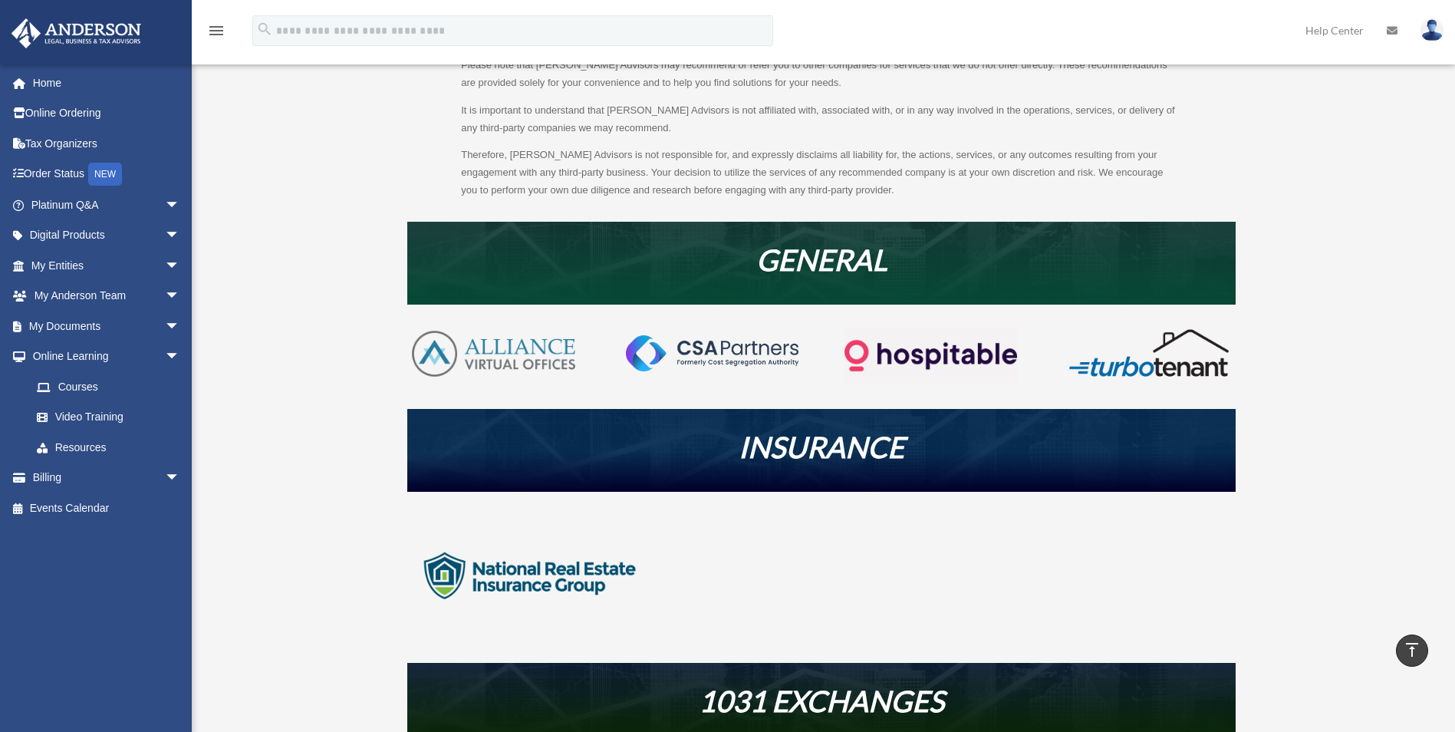
scroll to position [153, 0]
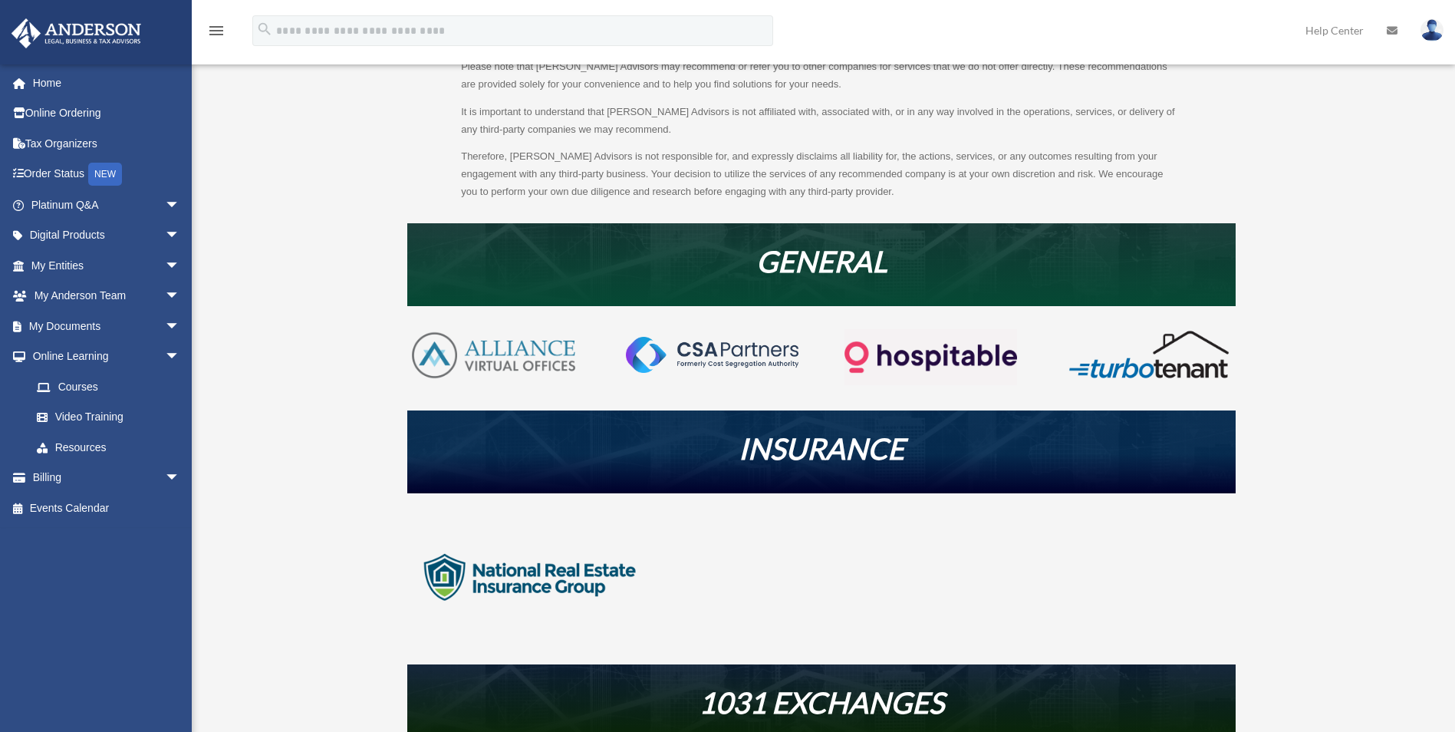
click at [1191, 361] on img at bounding box center [1148, 354] width 173 height 51
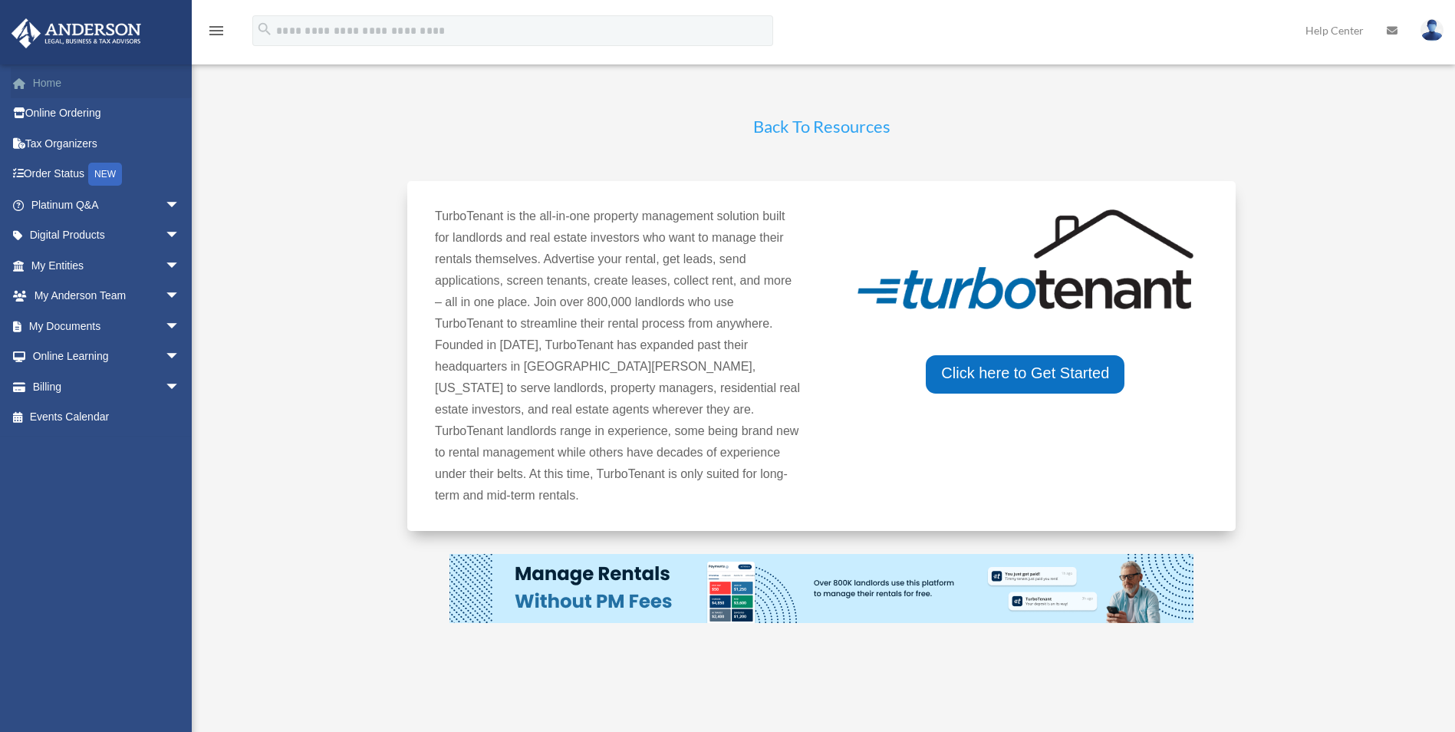
click at [51, 87] on link "Home" at bounding box center [107, 83] width 193 height 31
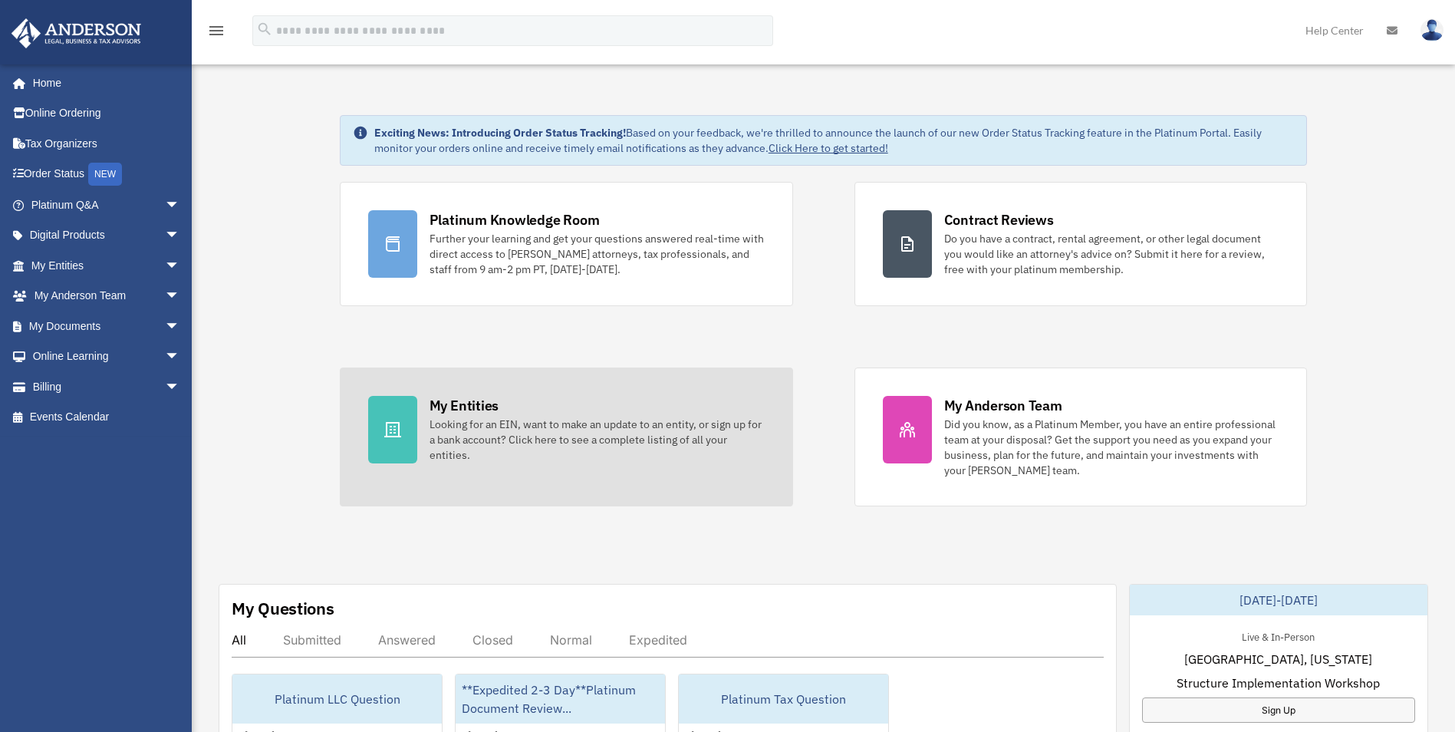
click at [472, 409] on div "My Entities" at bounding box center [464, 405] width 69 height 19
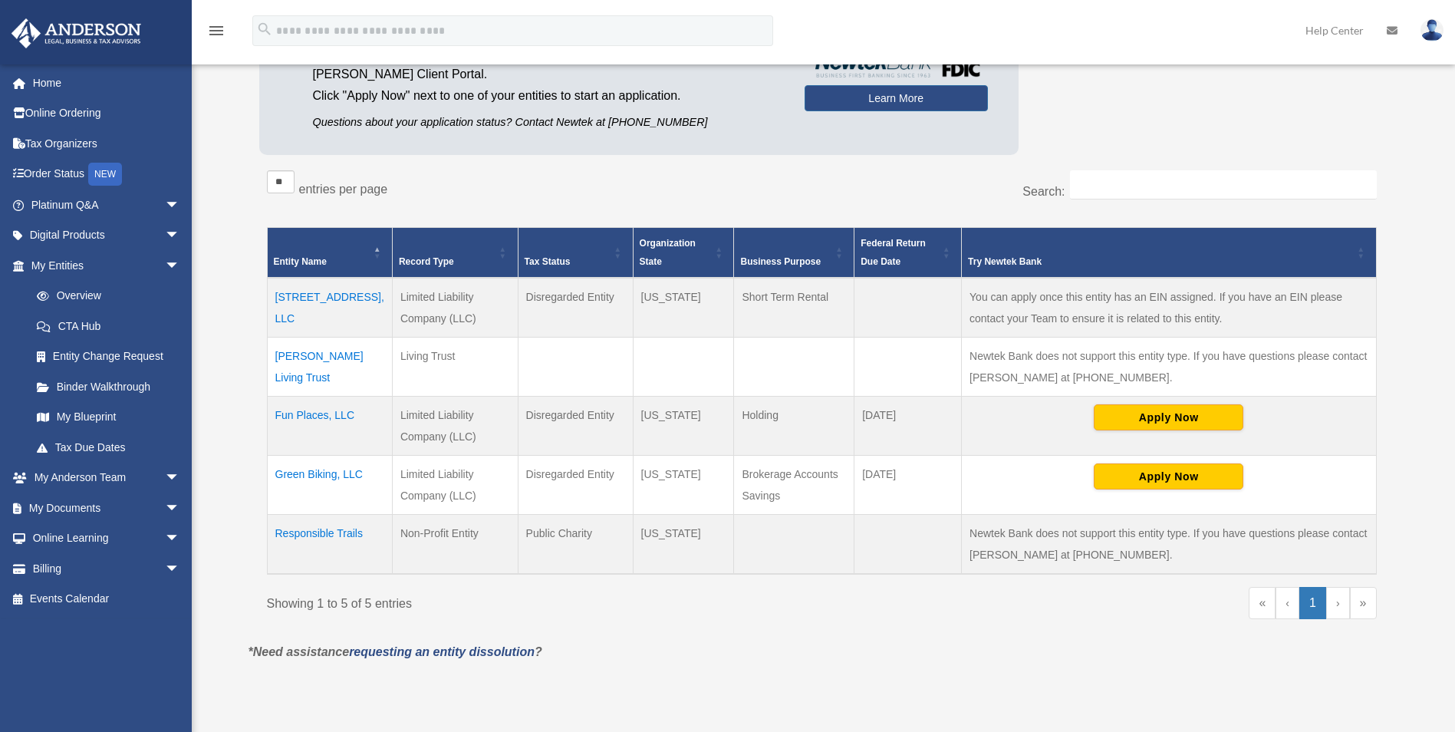
scroll to position [230, 0]
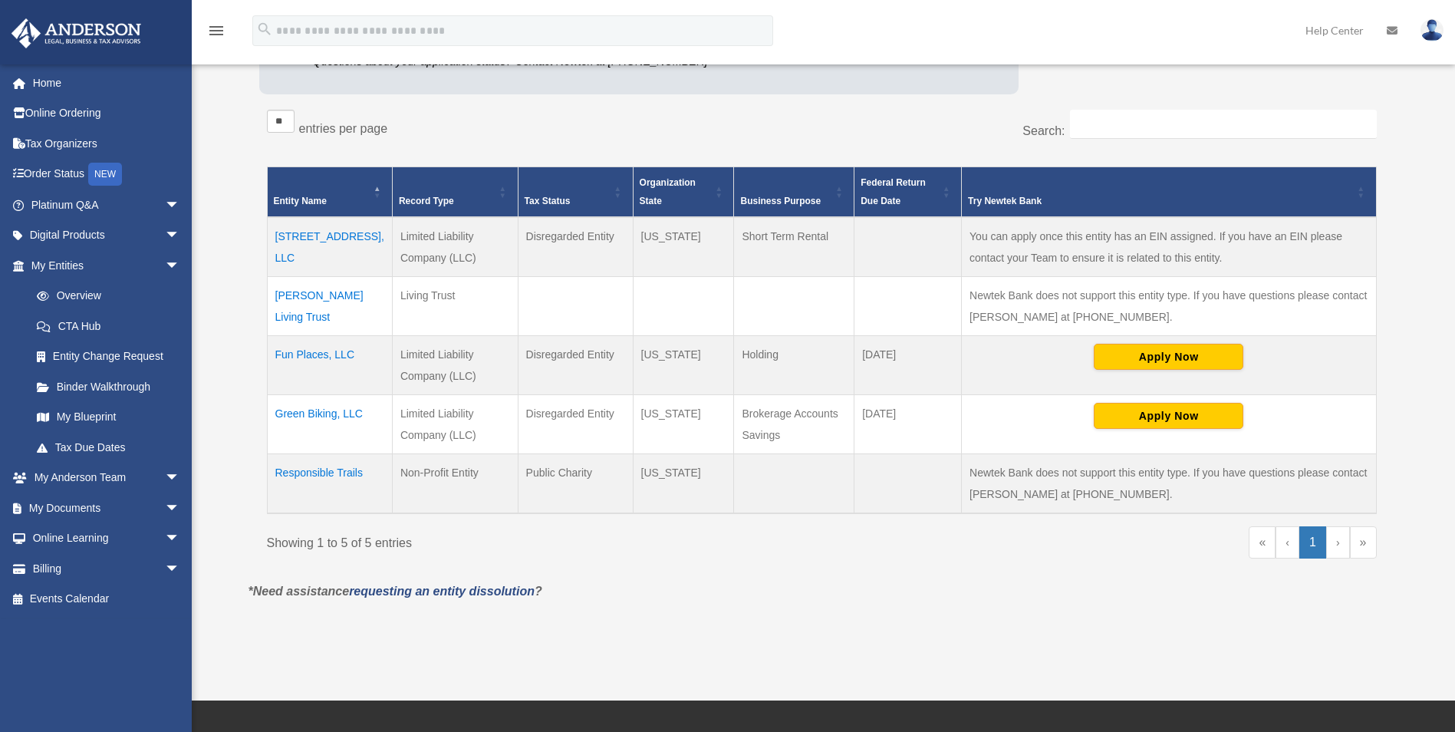
click at [282, 231] on td "[STREET_ADDRESS], LLC" at bounding box center [329, 247] width 125 height 60
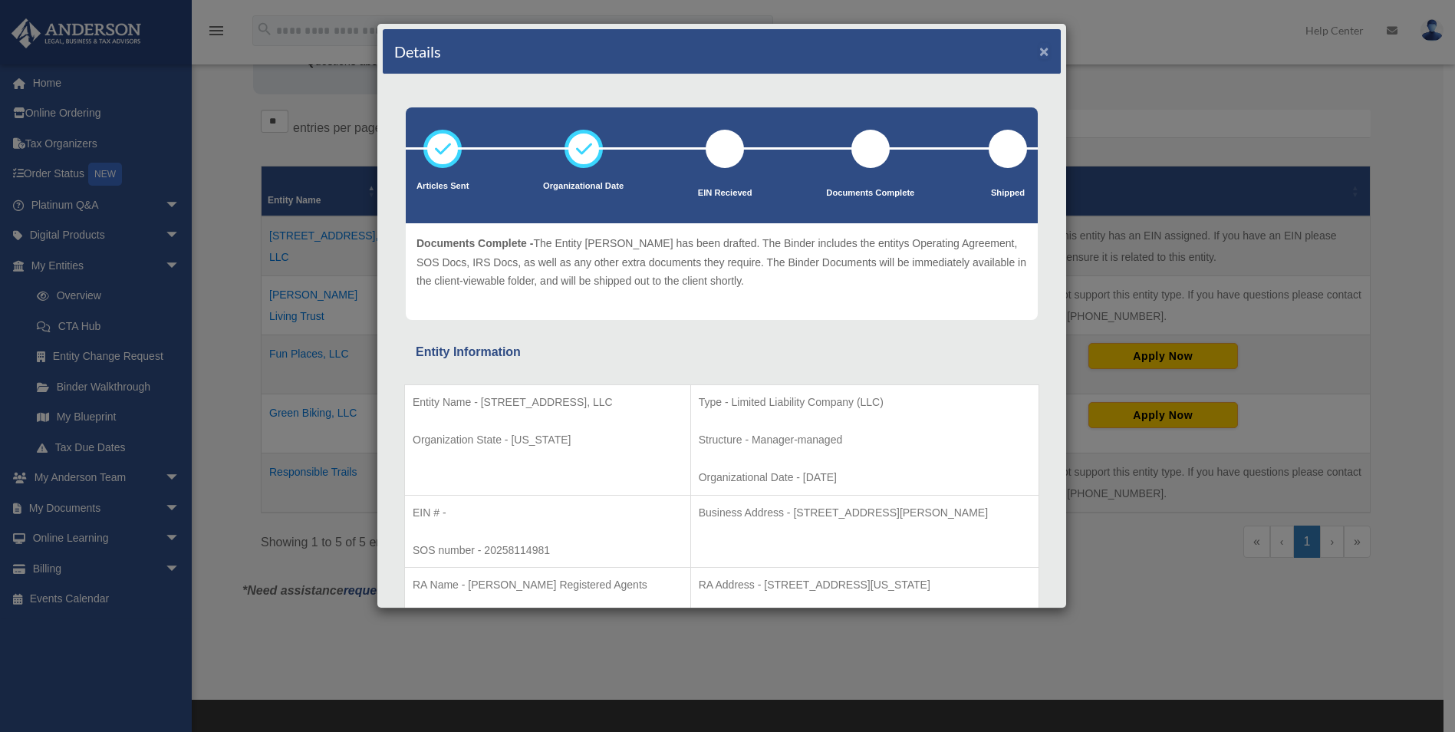
click at [1039, 48] on button "×" at bounding box center [1044, 51] width 10 height 16
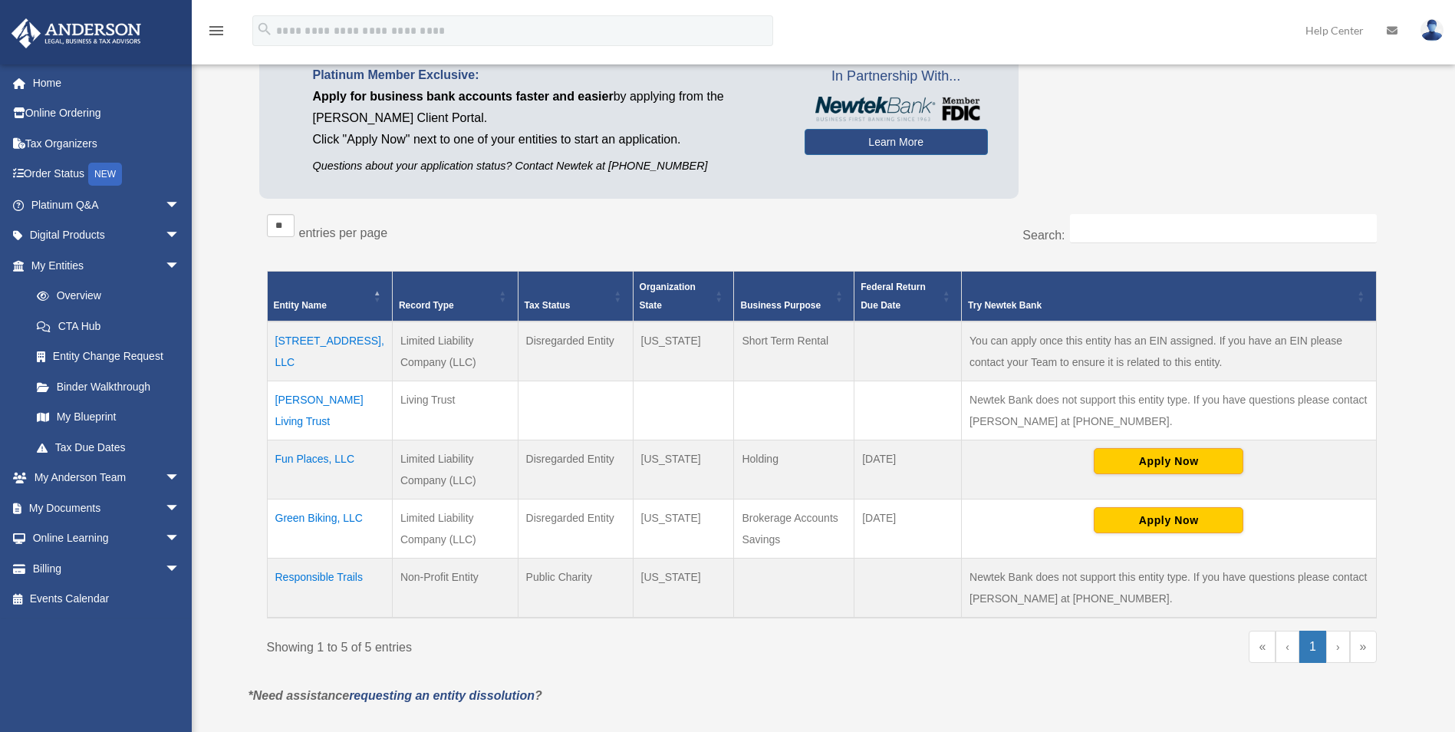
scroll to position [0, 0]
